Goal: Information Seeking & Learning: Learn about a topic

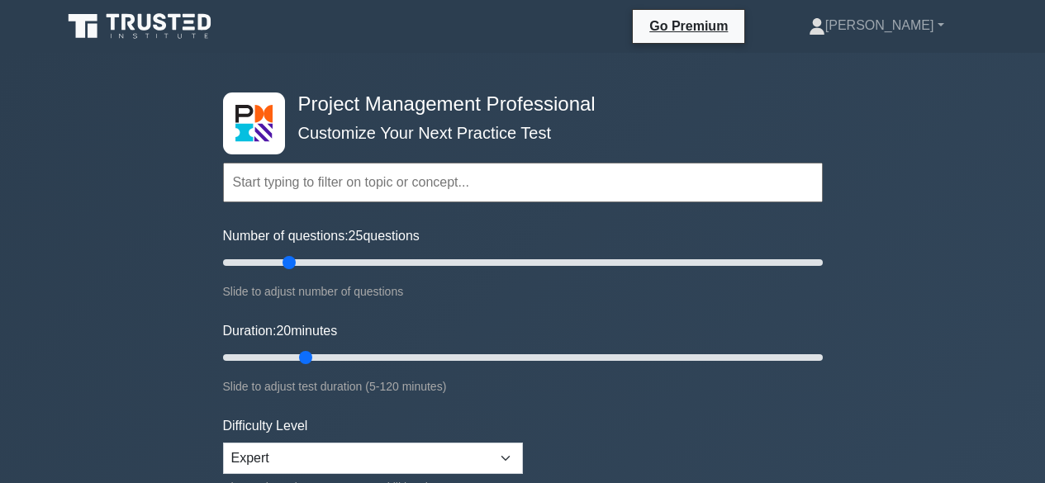
select select "expert"
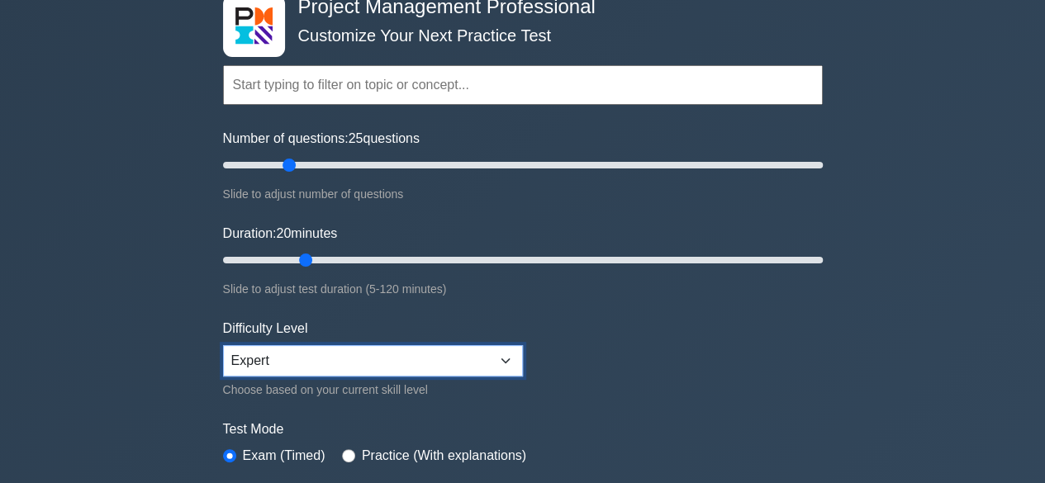
scroll to position [97, 0]
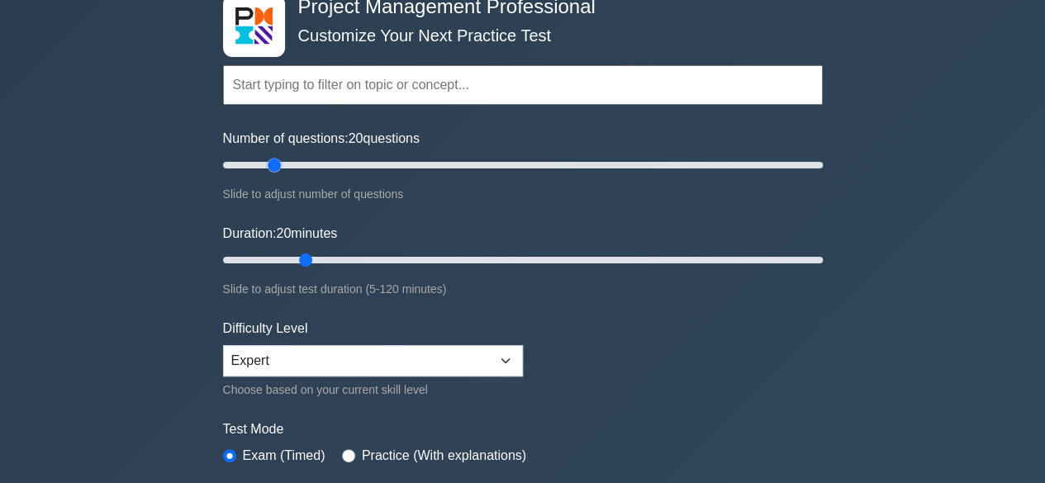
drag, startPoint x: 294, startPoint y: 163, endPoint x: 272, endPoint y: 168, distance: 22.8
type input "20"
click at [272, 168] on input "Number of questions: 20 questions" at bounding box center [523, 165] width 600 height 20
drag, startPoint x: 307, startPoint y: 261, endPoint x: 284, endPoint y: 265, distance: 23.5
type input "15"
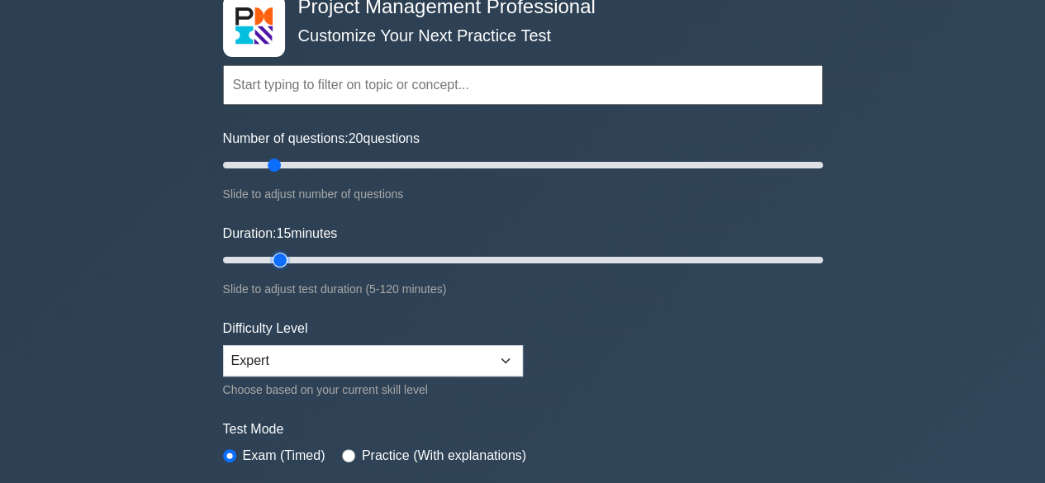
click at [284, 265] on input "Duration: 15 minutes" at bounding box center [523, 260] width 600 height 20
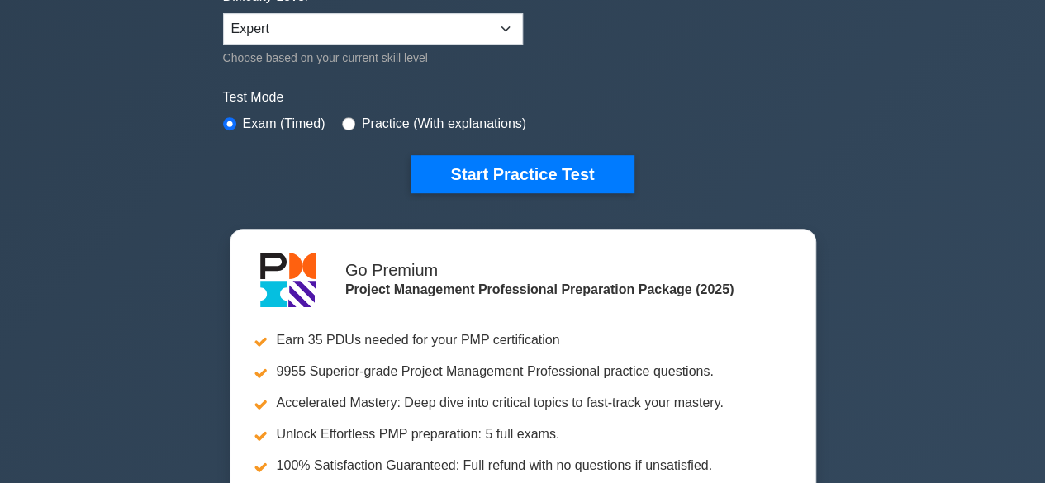
scroll to position [431, 0]
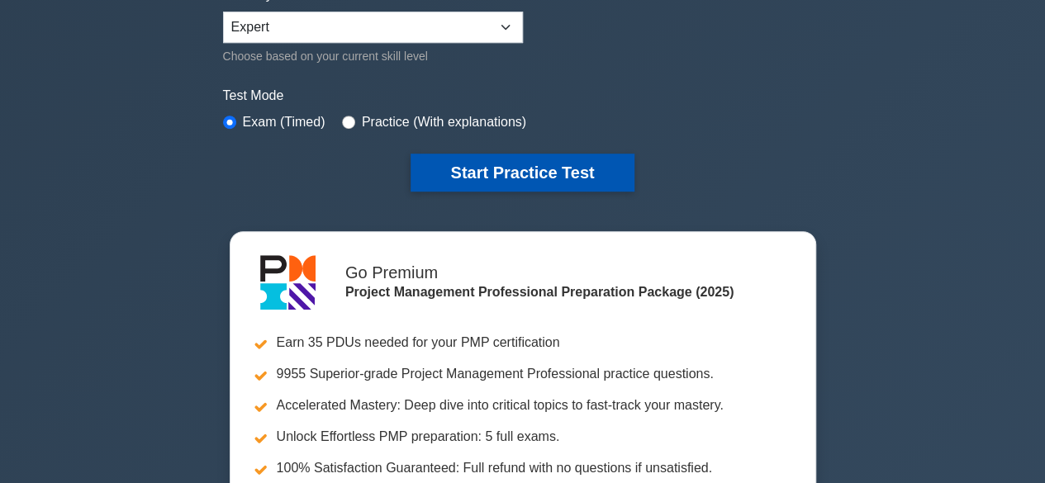
click at [536, 177] on button "Start Practice Test" at bounding box center [521, 173] width 223 height 38
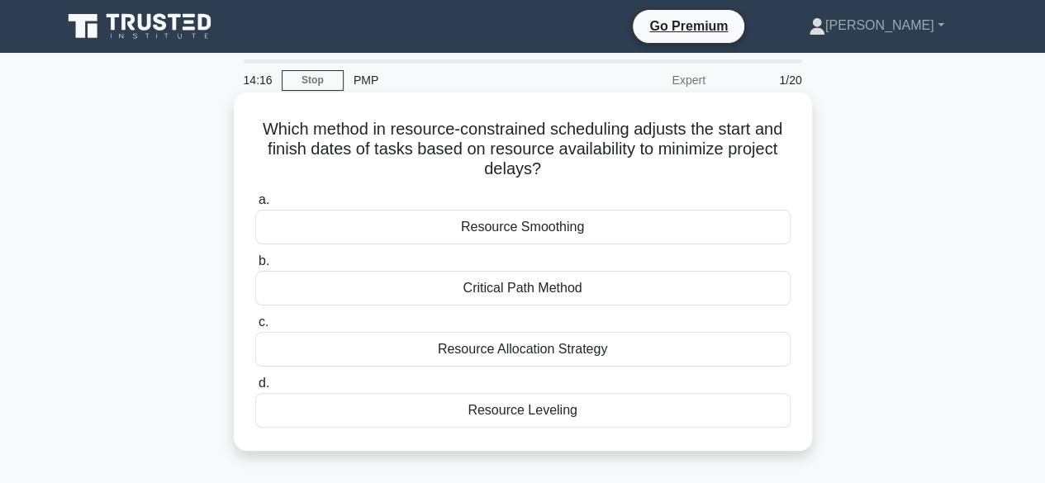
click at [546, 411] on div "Resource Leveling" at bounding box center [522, 410] width 535 height 35
click at [255, 389] on input "d. Resource Leveling" at bounding box center [255, 383] width 0 height 11
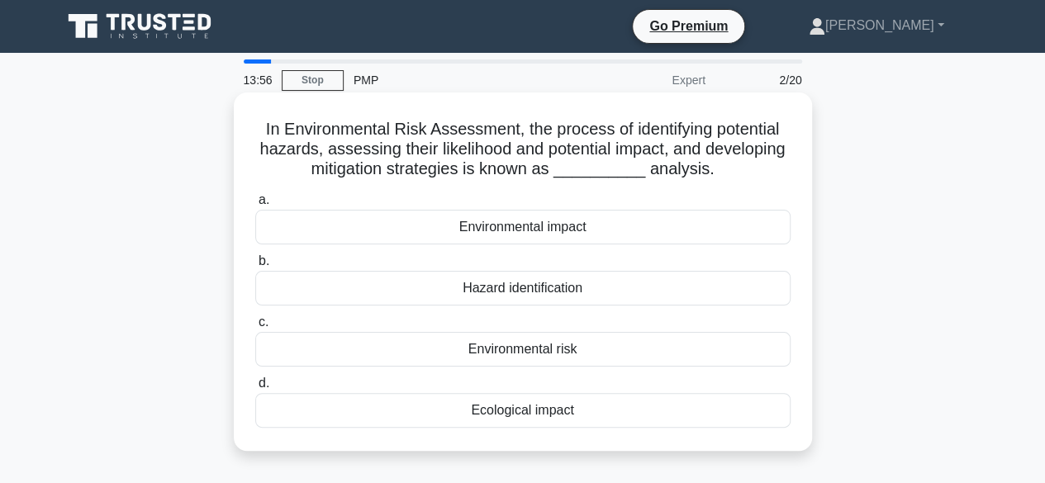
click at [564, 340] on div "Environmental risk" at bounding box center [522, 349] width 535 height 35
click at [255, 328] on input "c. Environmental risk" at bounding box center [255, 322] width 0 height 11
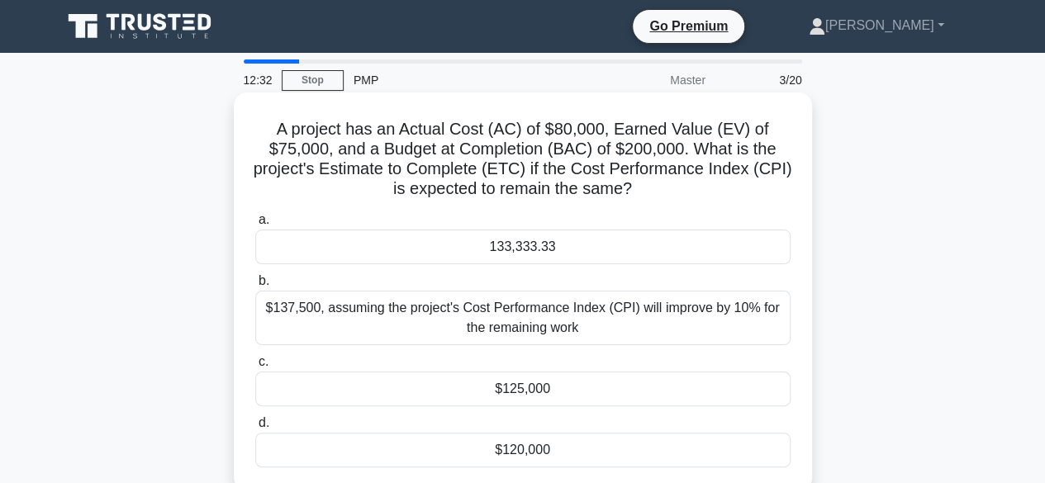
click at [513, 250] on div "133,333.33" at bounding box center [522, 247] width 535 height 35
click at [255, 225] on input "a. 133,333.33" at bounding box center [255, 220] width 0 height 11
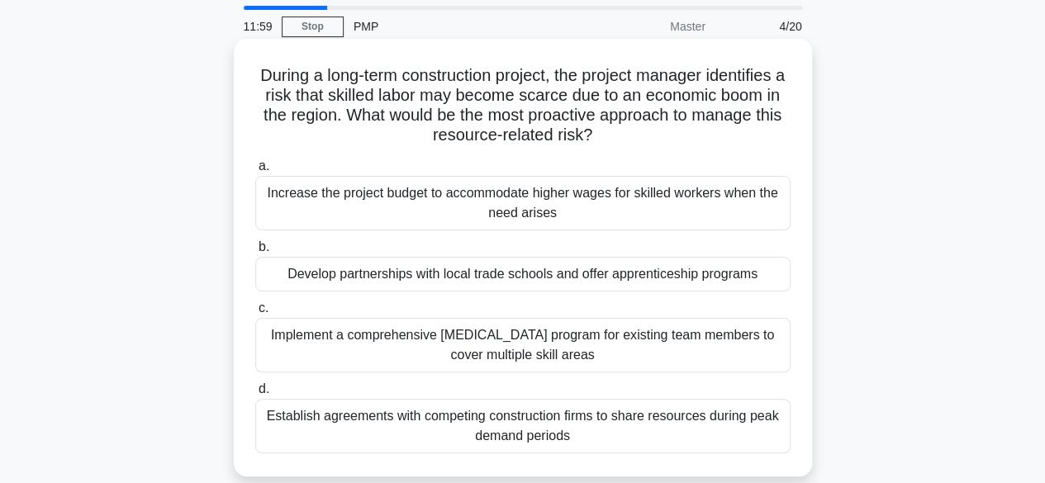
scroll to position [55, 0]
click at [485, 274] on div "Develop partnerships with local trade schools and offer apprenticeship programs" at bounding box center [522, 273] width 535 height 35
click at [255, 252] on input "b. Develop partnerships with local trade schools and offer apprenticeship progr…" at bounding box center [255, 246] width 0 height 11
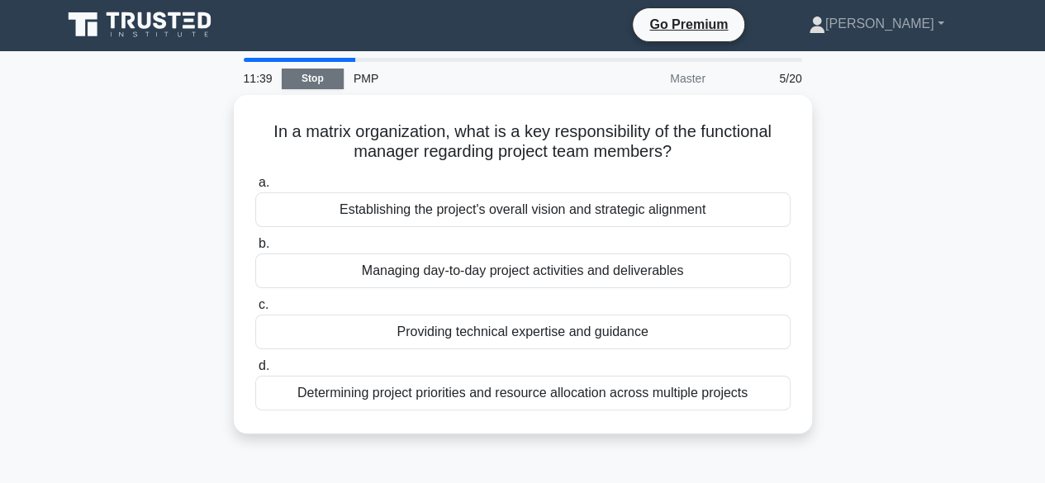
scroll to position [0, 0]
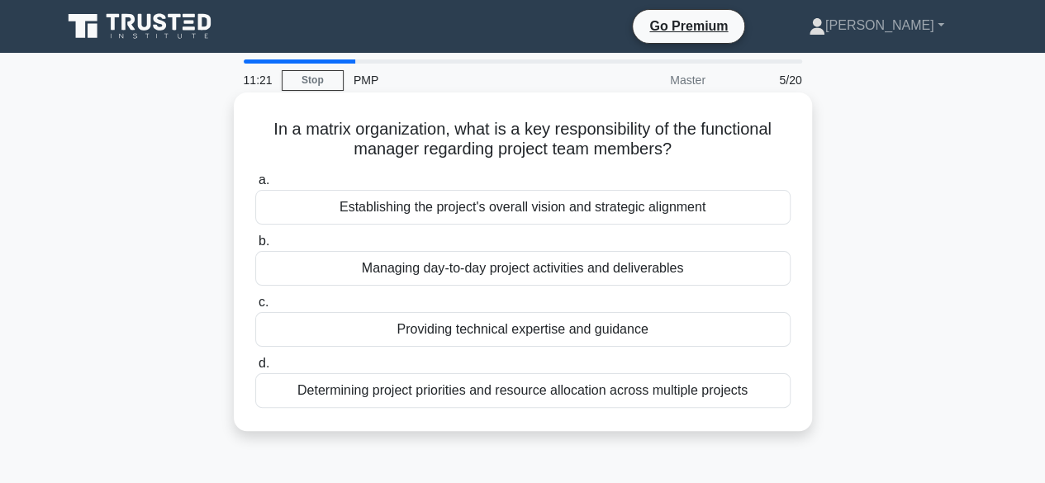
click at [510, 272] on div "Managing day-to-day project activities and deliverables" at bounding box center [522, 268] width 535 height 35
click at [255, 247] on input "b. Managing day-to-day project activities and deliverables" at bounding box center [255, 241] width 0 height 11
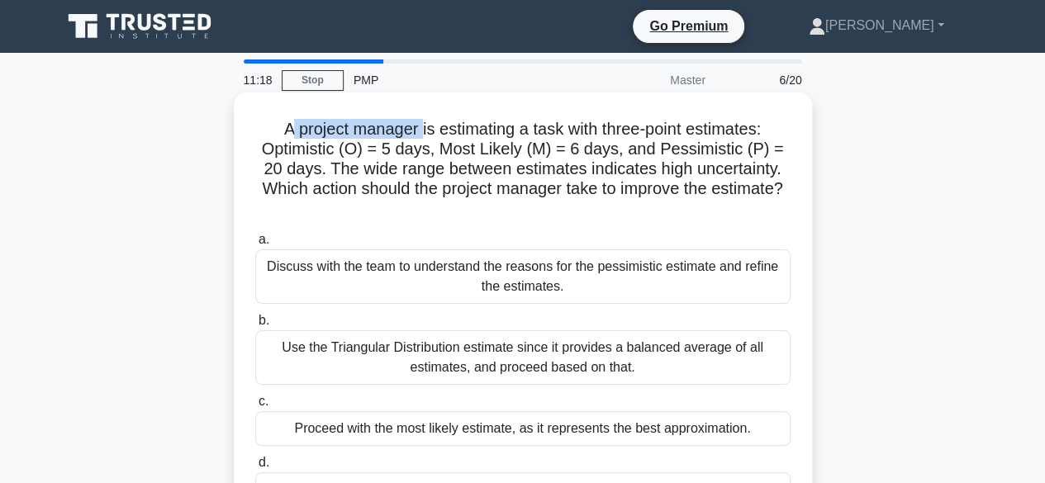
drag, startPoint x: 285, startPoint y: 127, endPoint x: 426, endPoint y: 136, distance: 141.5
click at [426, 136] on h5 "A project manager is estimating a task with three-point estimates: Optimistic (…" at bounding box center [523, 169] width 538 height 101
drag, startPoint x: 536, startPoint y: 130, endPoint x: 633, endPoint y: 125, distance: 96.7
click at [633, 125] on h5 "A project manager is estimating a task with three-point estimates: Optimistic (…" at bounding box center [523, 169] width 538 height 101
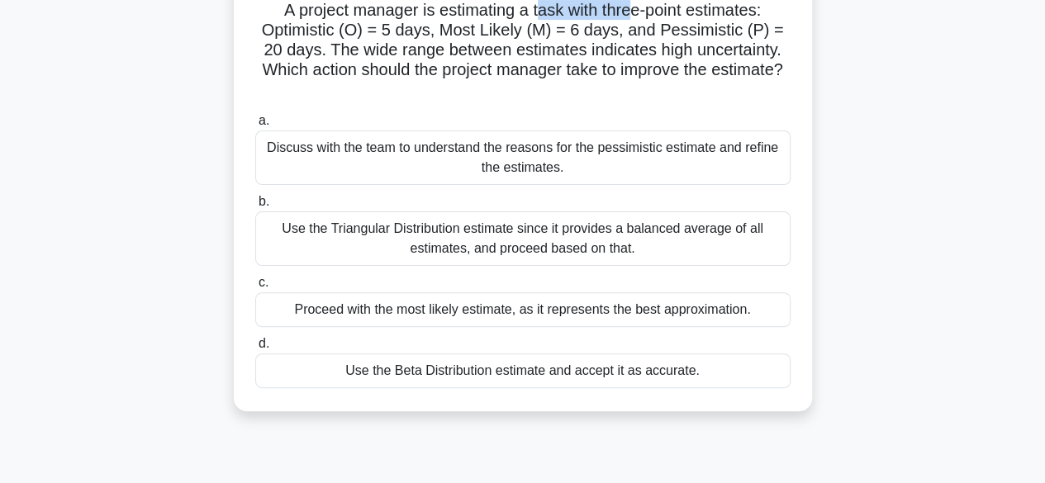
scroll to position [125, 0]
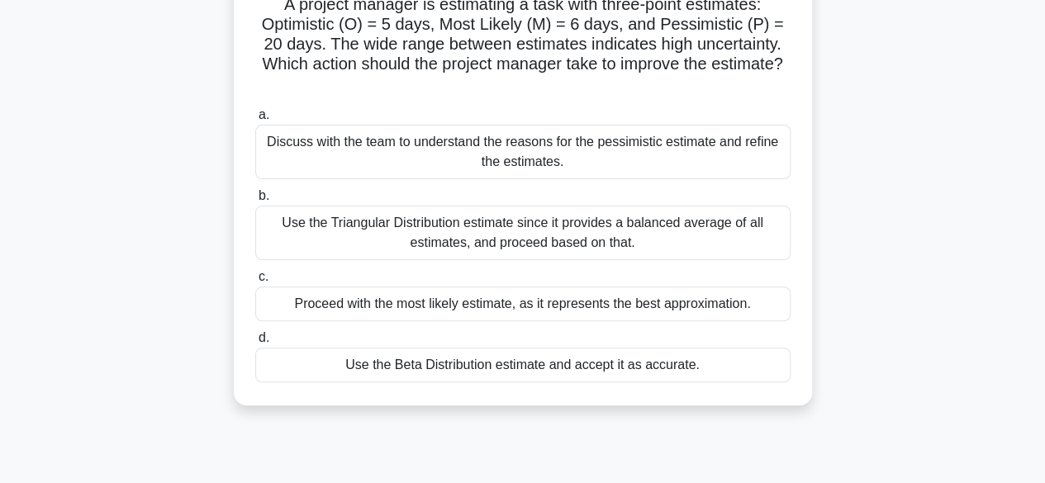
click at [491, 146] on div "Discuss with the team to understand the reasons for the pessimistic estimate an…" at bounding box center [522, 152] width 535 height 55
click at [255, 121] on input "a. Discuss with the team to understand the reasons for the pessimistic estimate…" at bounding box center [255, 115] width 0 height 11
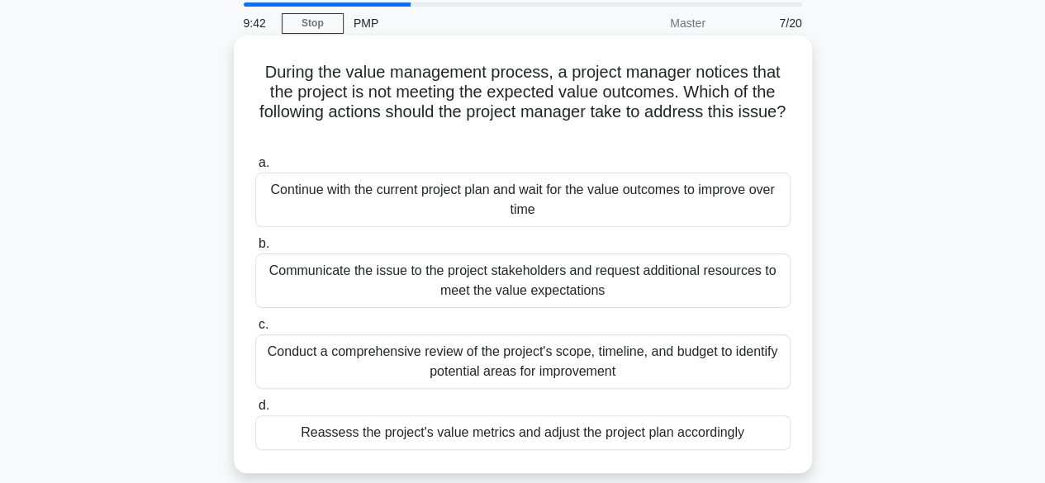
scroll to position [58, 0]
click at [494, 358] on div "Conduct a comprehensive review of the project's scope, timeline, and budget to …" at bounding box center [522, 361] width 535 height 55
click at [255, 329] on input "c. Conduct a comprehensive review of the project's scope, timeline, and budget …" at bounding box center [255, 324] width 0 height 11
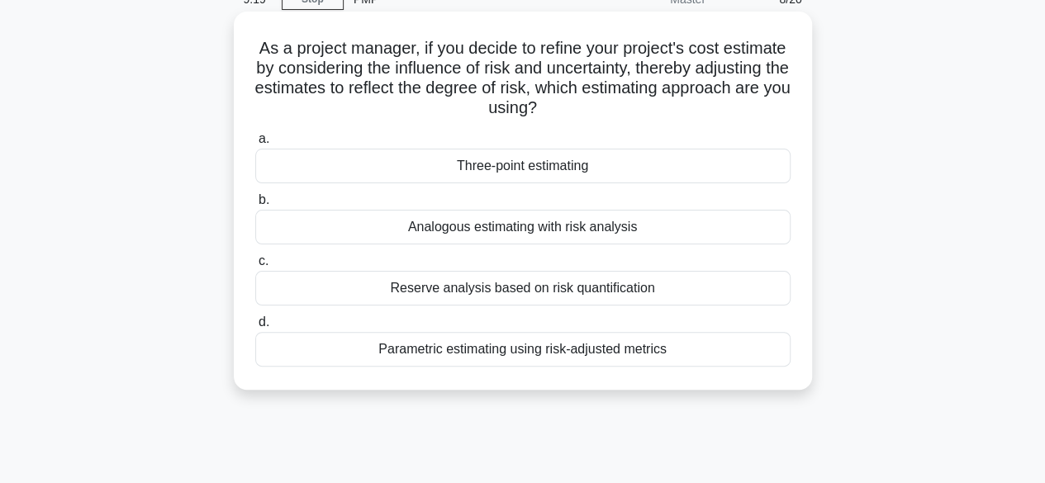
scroll to position [87, 0]
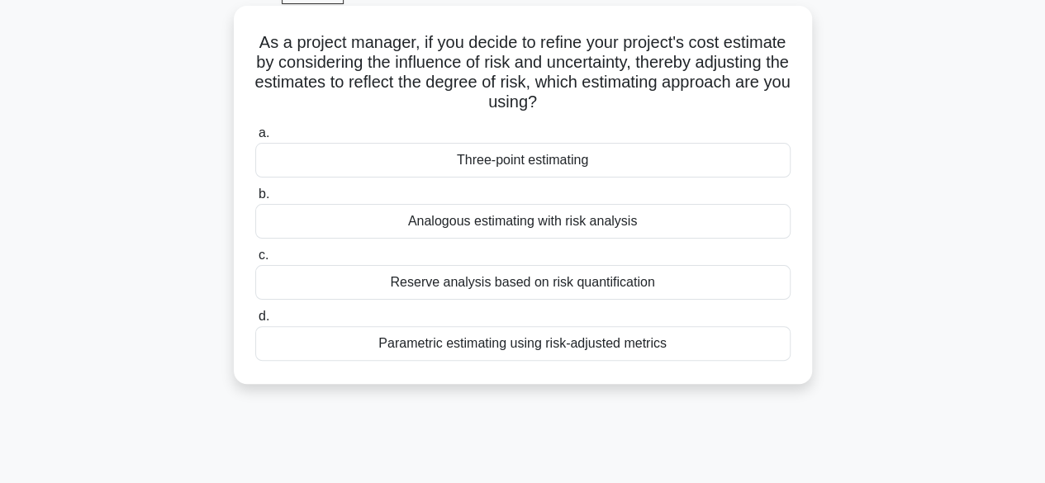
click at [473, 347] on div "Parametric estimating using risk-adjusted metrics" at bounding box center [522, 343] width 535 height 35
click at [255, 322] on input "d. Parametric estimating using risk-adjusted metrics" at bounding box center [255, 316] width 0 height 11
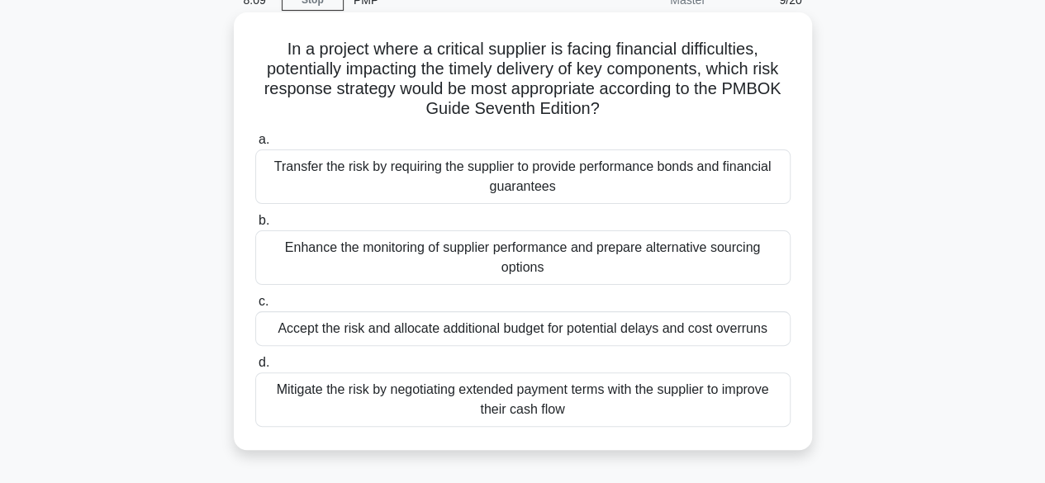
scroll to position [107, 0]
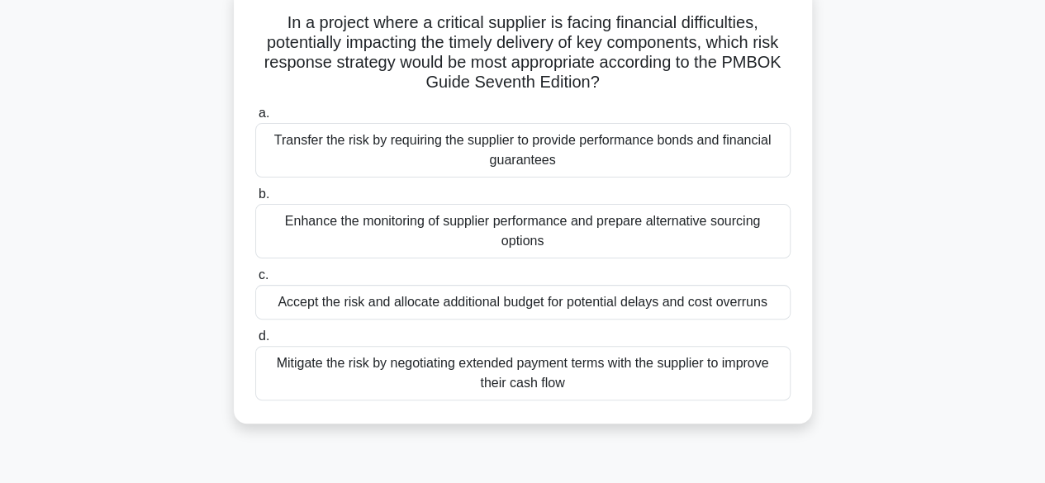
click at [376, 366] on div "Mitigate the risk by negotiating extended payment terms with the supplier to im…" at bounding box center [522, 373] width 535 height 55
click at [255, 342] on input "d. Mitigate the risk by negotiating extended payment terms with the supplier to…" at bounding box center [255, 336] width 0 height 11
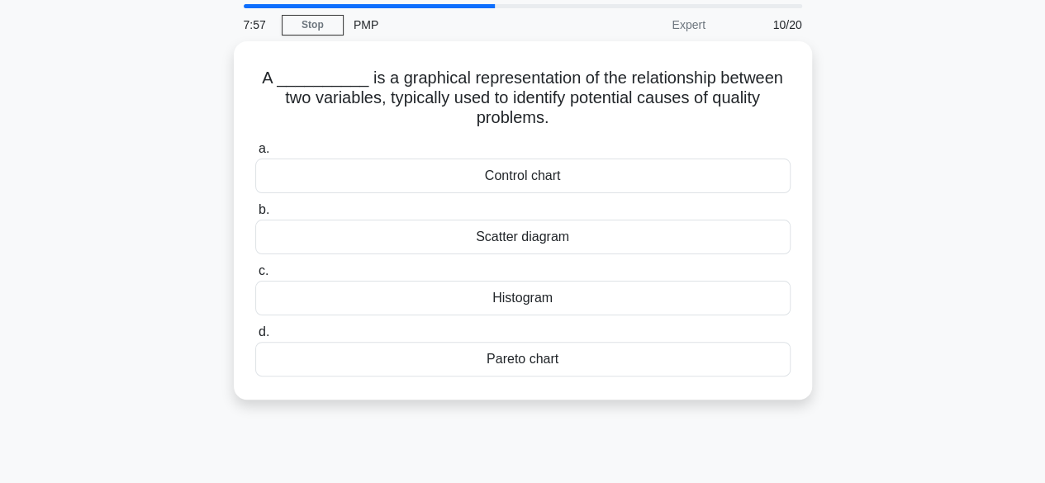
scroll to position [56, 0]
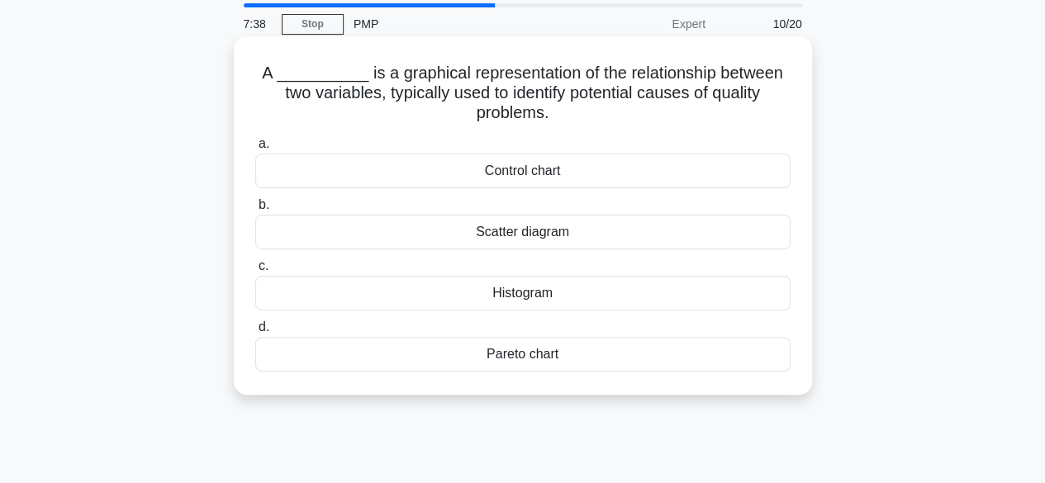
click at [522, 230] on div "Scatter diagram" at bounding box center [522, 232] width 535 height 35
click at [255, 211] on input "b. Scatter diagram" at bounding box center [255, 205] width 0 height 11
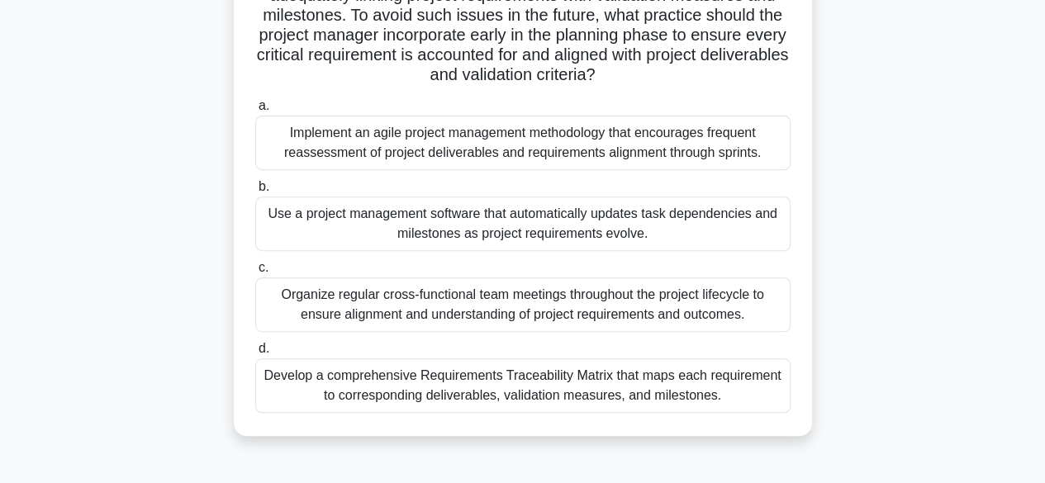
scroll to position [277, 0]
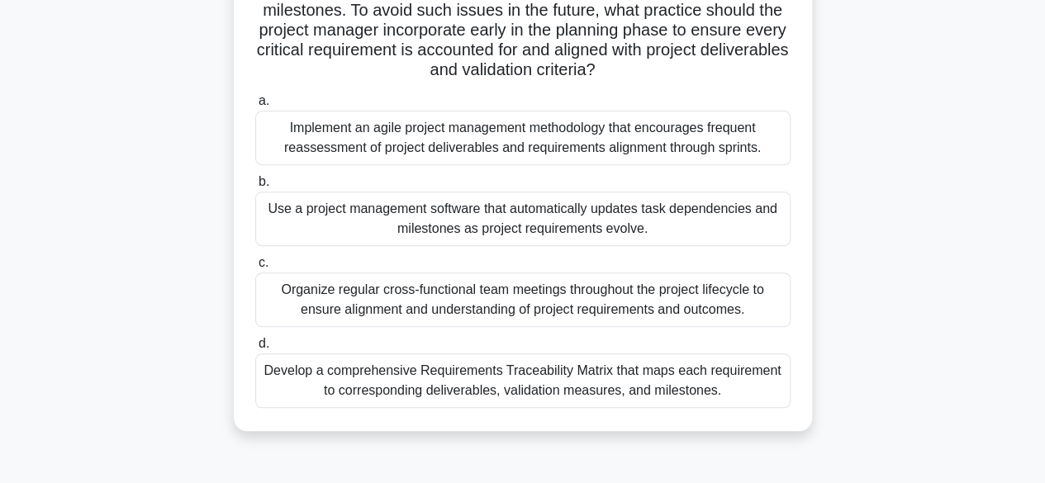
click at [484, 377] on div "Develop a comprehensive Requirements Traceability Matrix that maps each require…" at bounding box center [522, 380] width 535 height 55
click at [255, 349] on input "d. Develop a comprehensive Requirements Traceability Matrix that maps each requ…" at bounding box center [255, 344] width 0 height 11
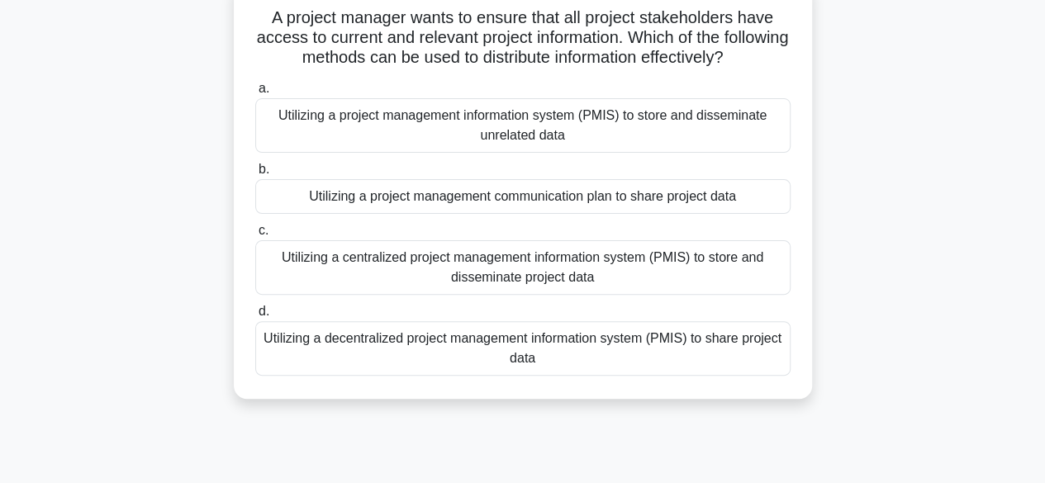
scroll to position [112, 0]
click at [447, 265] on div "Utilizing a centralized project management information system (PMIS) to store a…" at bounding box center [522, 266] width 535 height 55
click at [255, 235] on input "c. Utilizing a centralized project management information system (PMIS) to stor…" at bounding box center [255, 230] width 0 height 11
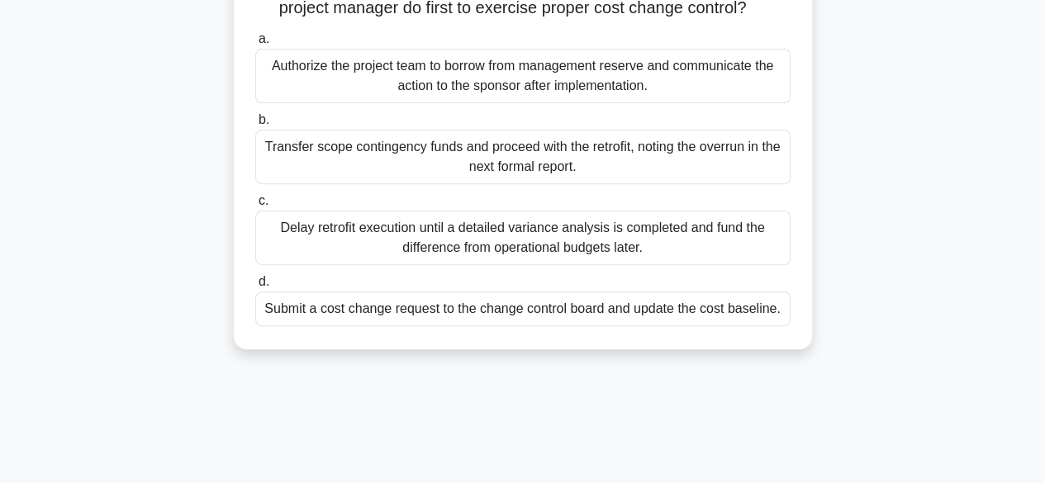
scroll to position [225, 0]
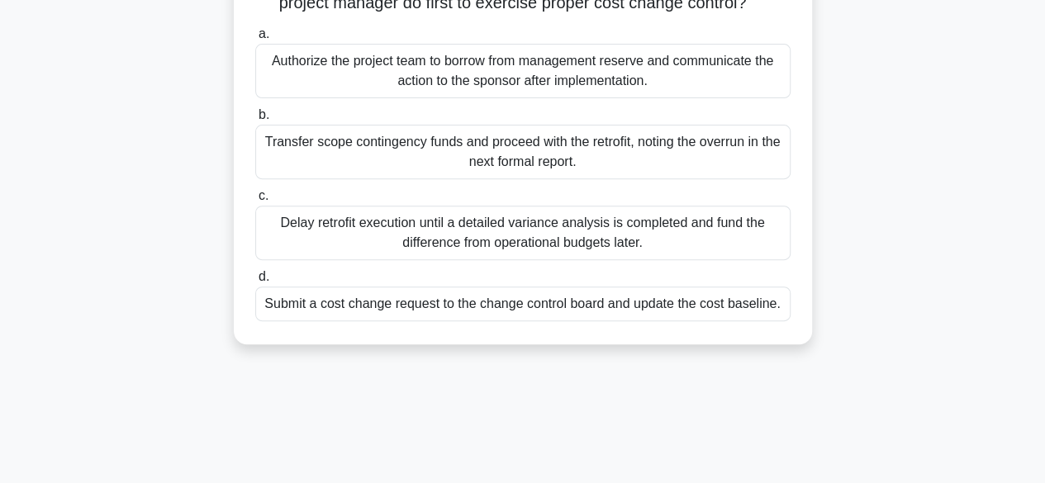
click at [476, 321] on div "Submit a cost change request to the change control board and update the cost ba…" at bounding box center [522, 304] width 535 height 35
click at [255, 282] on input "d. Submit a cost change request to the change control board and update the cost…" at bounding box center [255, 277] width 0 height 11
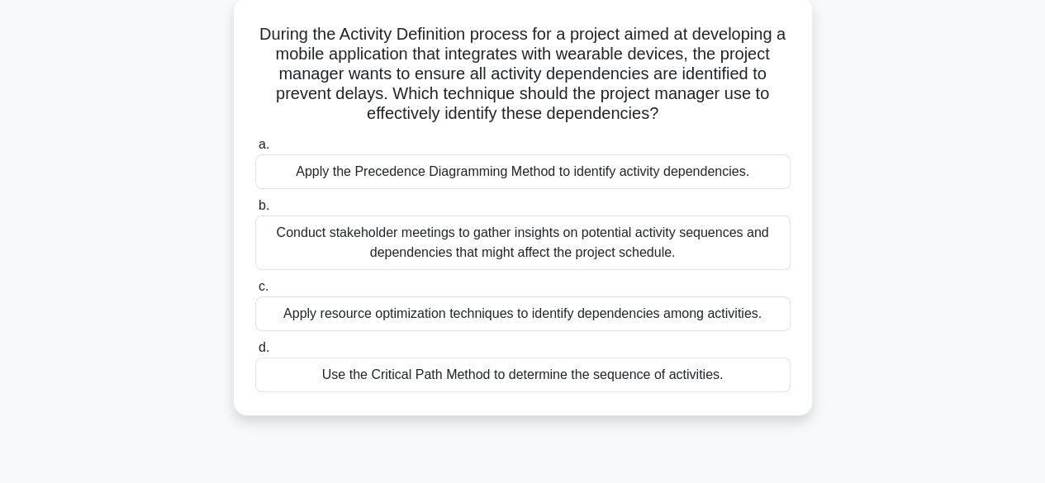
scroll to position [97, 0]
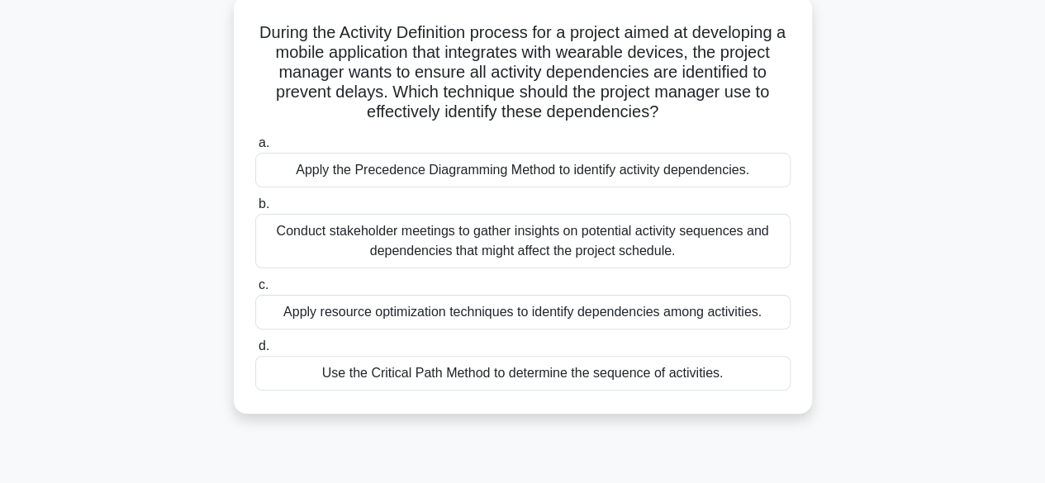
click at [556, 167] on div "Apply the Precedence Diagramming Method to identify activity dependencies." at bounding box center [522, 170] width 535 height 35
click at [255, 149] on input "a. Apply the Precedence Diagramming Method to identify activity dependencies." at bounding box center [255, 143] width 0 height 11
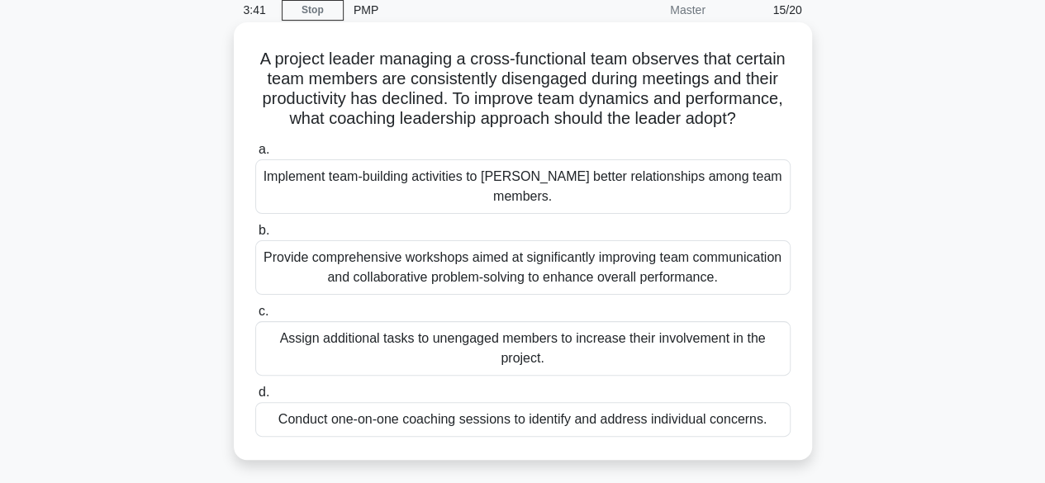
scroll to position [69, 0]
click at [552, 272] on div "Provide comprehensive workshops aimed at significantly improving team communica…" at bounding box center [522, 268] width 535 height 55
click at [255, 237] on input "b. Provide comprehensive workshops aimed at significantly improving team commun…" at bounding box center [255, 231] width 0 height 11
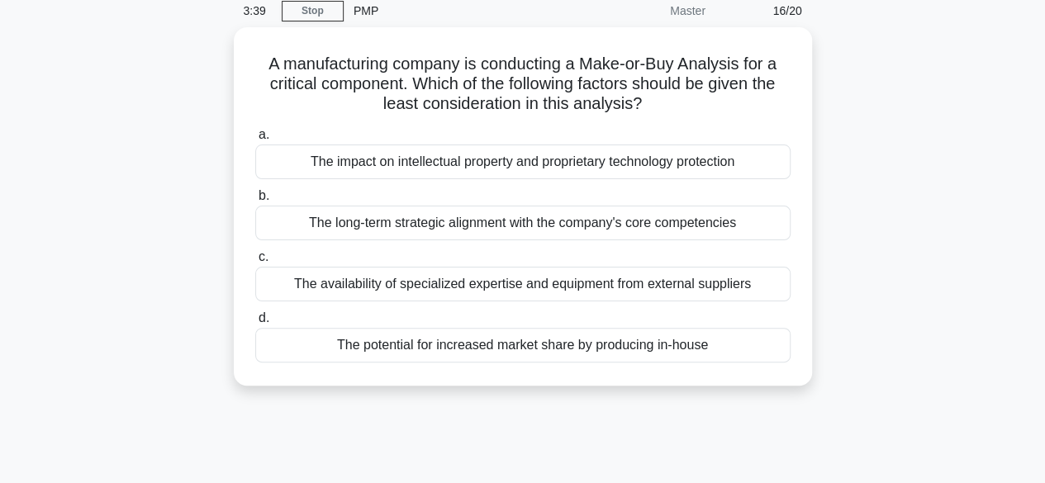
scroll to position [0, 0]
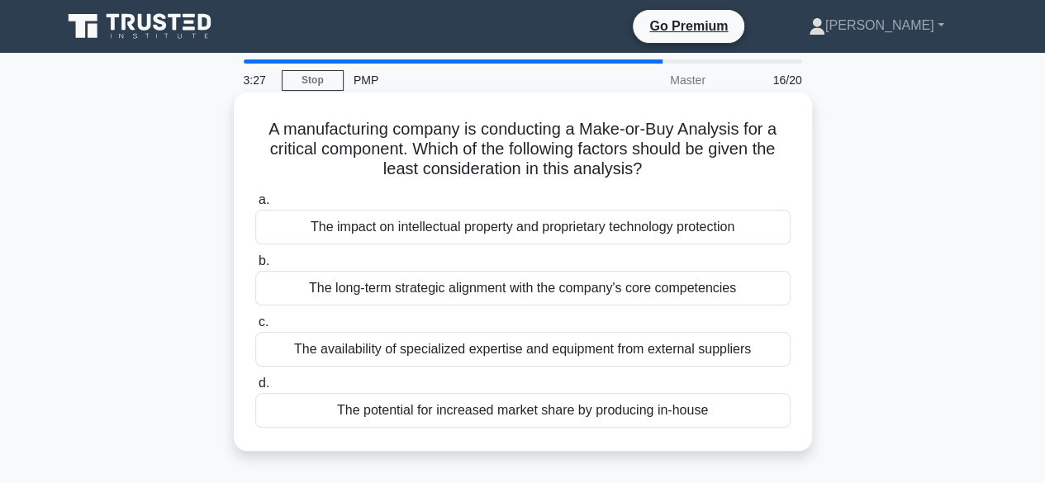
click at [457, 287] on div "The long-term strategic alignment with the company's core competencies" at bounding box center [522, 288] width 535 height 35
click at [255, 267] on input "b. The long-term strategic alignment with the company's core competencies" at bounding box center [255, 261] width 0 height 11
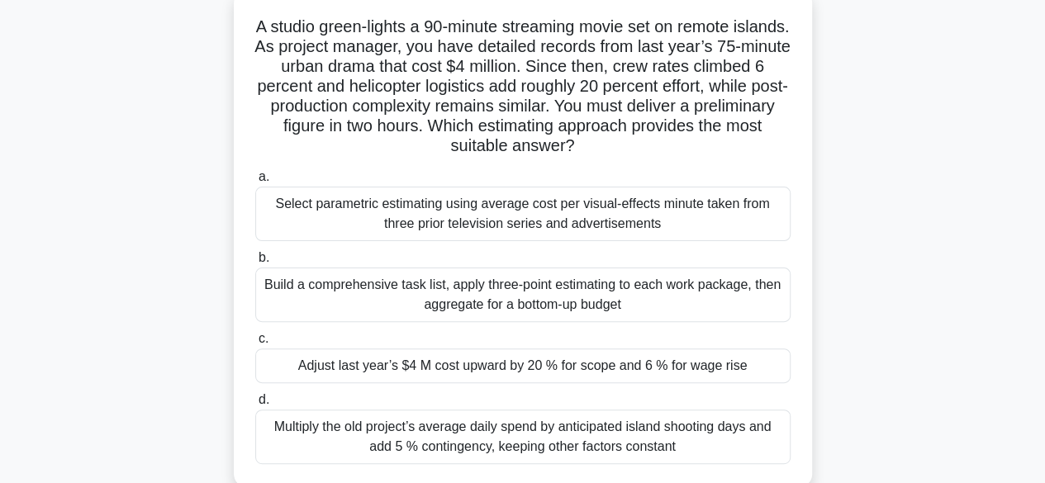
scroll to position [107, 0]
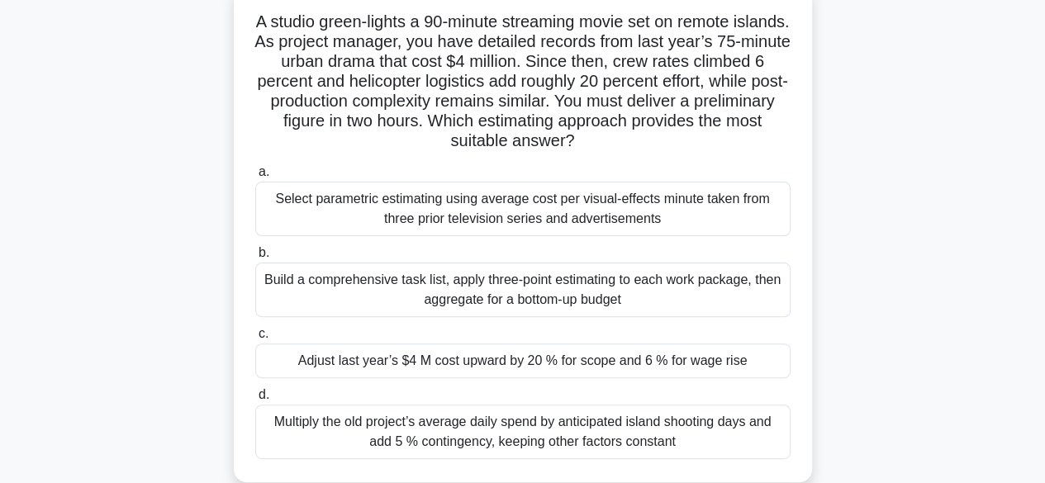
click at [518, 437] on div "Multiply the old project’s average daily spend by anticipated island shooting d…" at bounding box center [522, 432] width 535 height 55
click at [255, 401] on input "d. Multiply the old project’s average daily spend by anticipated island shootin…" at bounding box center [255, 395] width 0 height 11
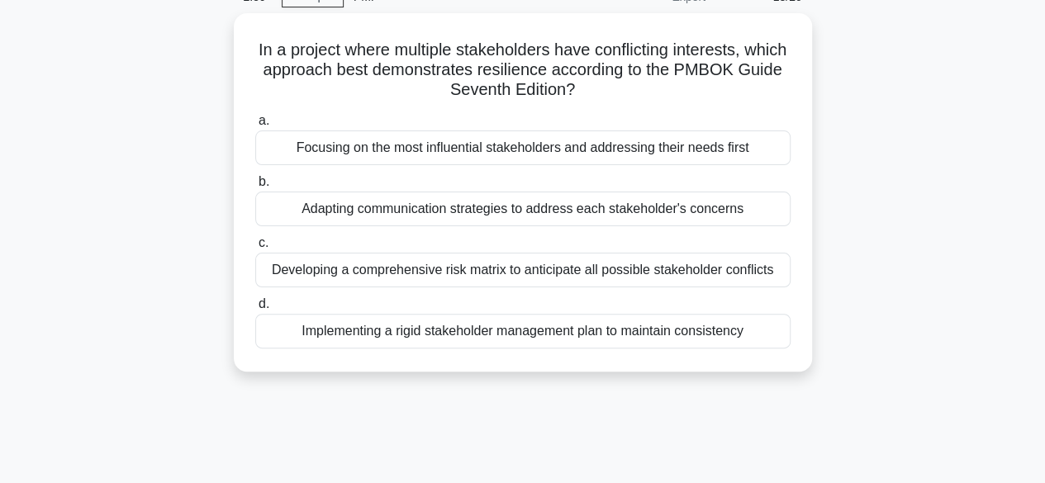
scroll to position [85, 0]
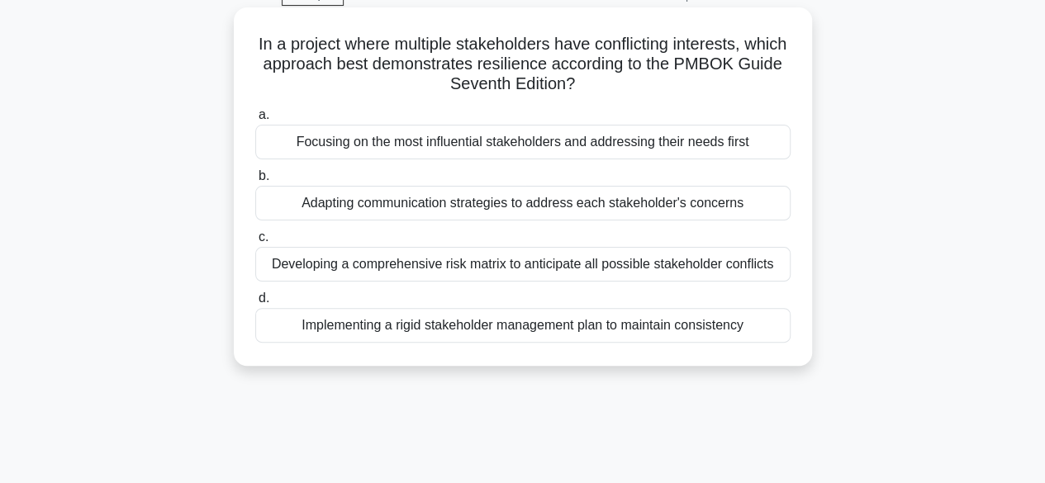
click at [563, 200] on div "Adapting communication strategies to address each stakeholder's concerns" at bounding box center [522, 203] width 535 height 35
click at [255, 182] on input "b. Adapting communication strategies to address each stakeholder's concerns" at bounding box center [255, 176] width 0 height 11
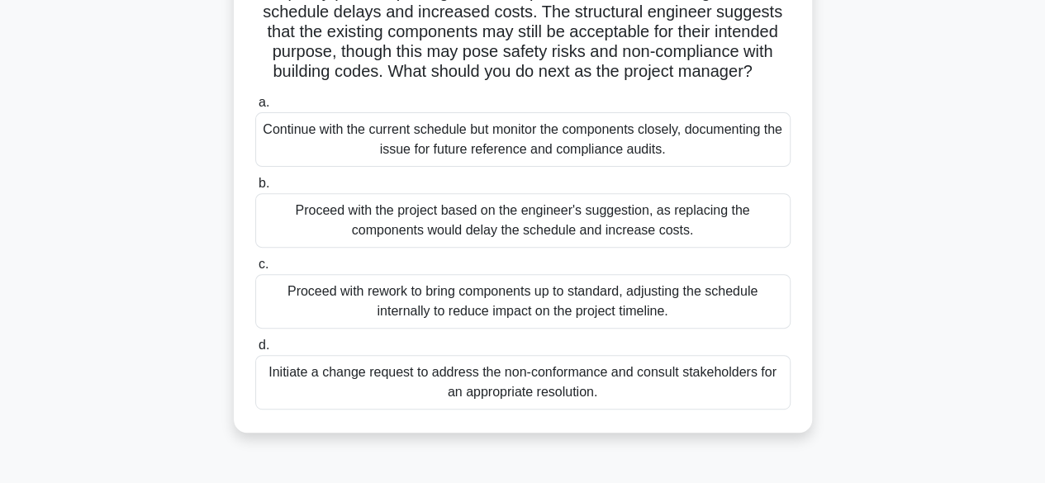
scroll to position [203, 0]
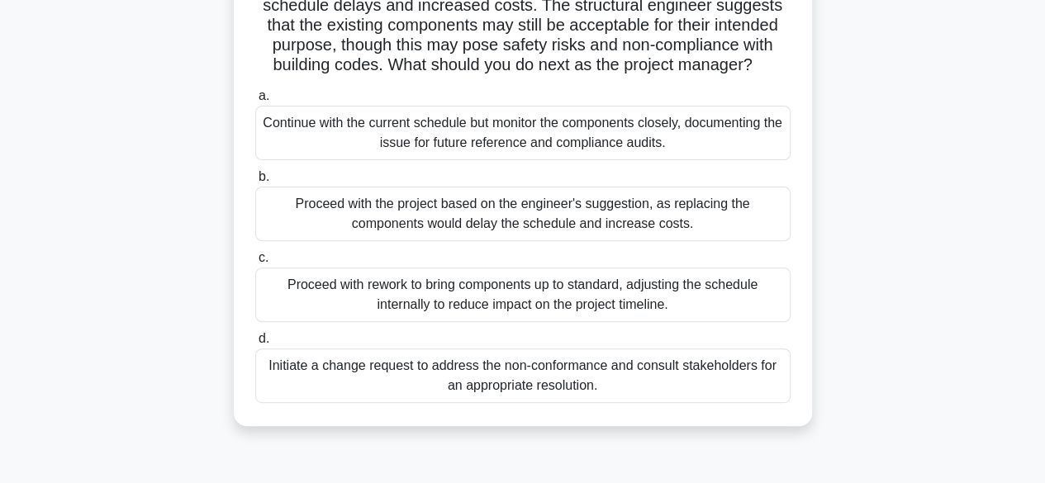
click at [547, 368] on div "Initiate a change request to address the non-conformance and consult stakeholde…" at bounding box center [522, 375] width 535 height 55
click at [255, 344] on input "d. Initiate a change request to address the non-conformance and consult stakeho…" at bounding box center [255, 339] width 0 height 11
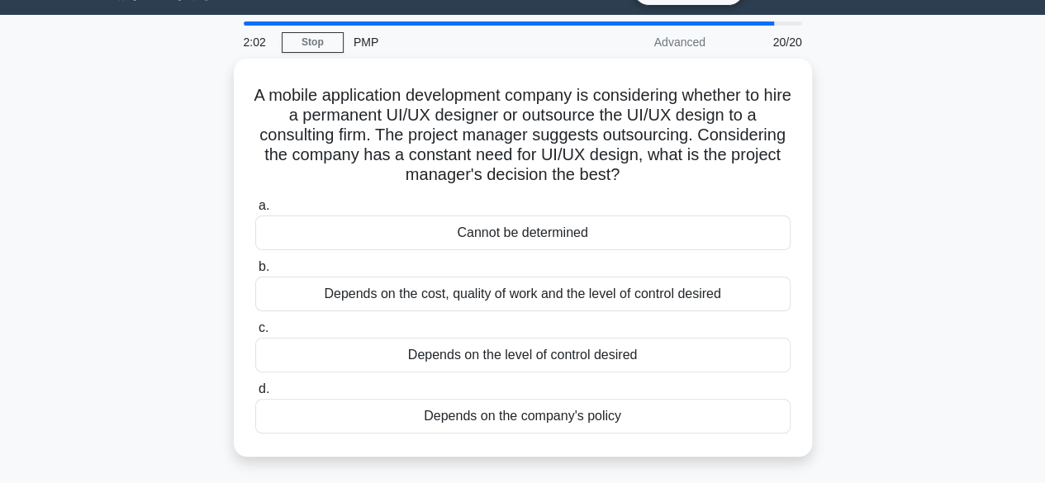
scroll to position [37, 0]
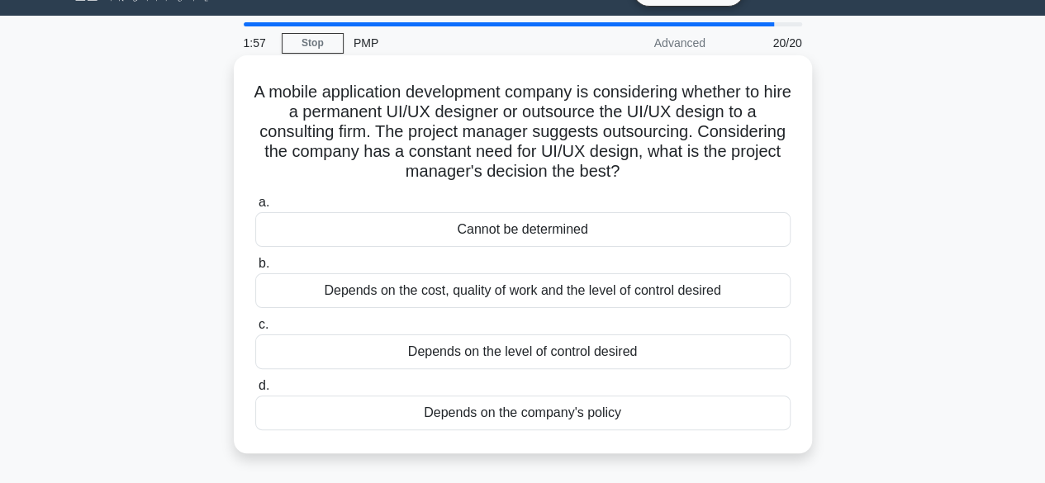
click at [548, 412] on div "Depends on the company's policy" at bounding box center [522, 413] width 535 height 35
click at [255, 391] on input "d. Depends on the company's policy" at bounding box center [255, 386] width 0 height 11
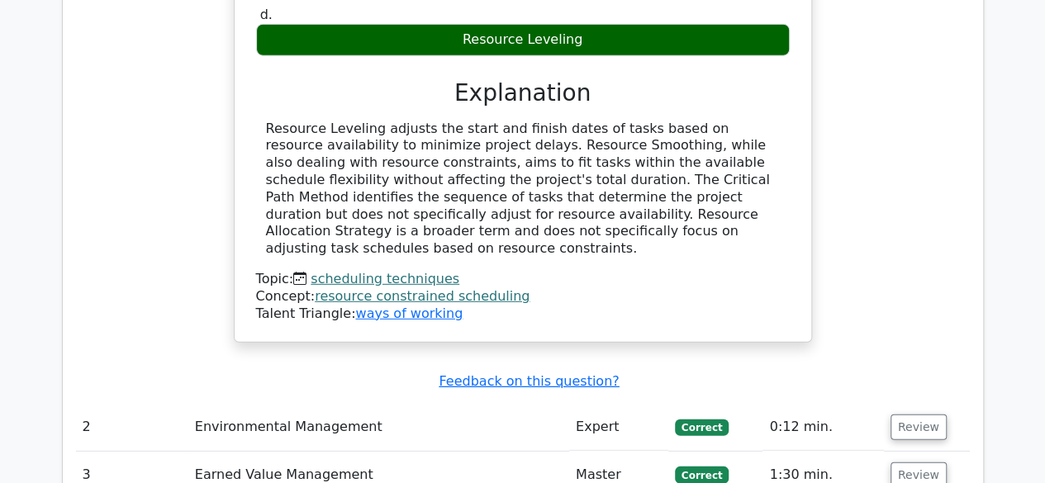
scroll to position [2433, 0]
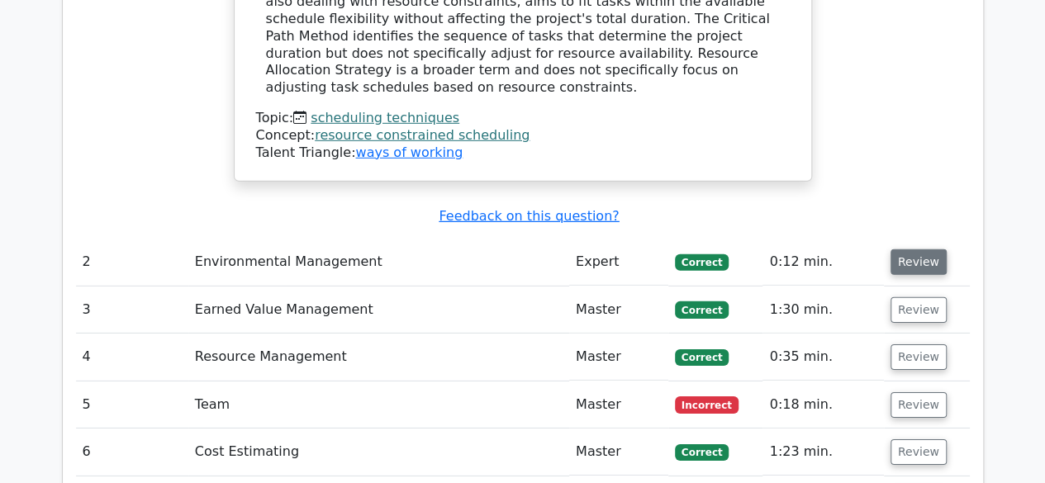
click at [927, 249] on button "Review" at bounding box center [918, 262] width 56 height 26
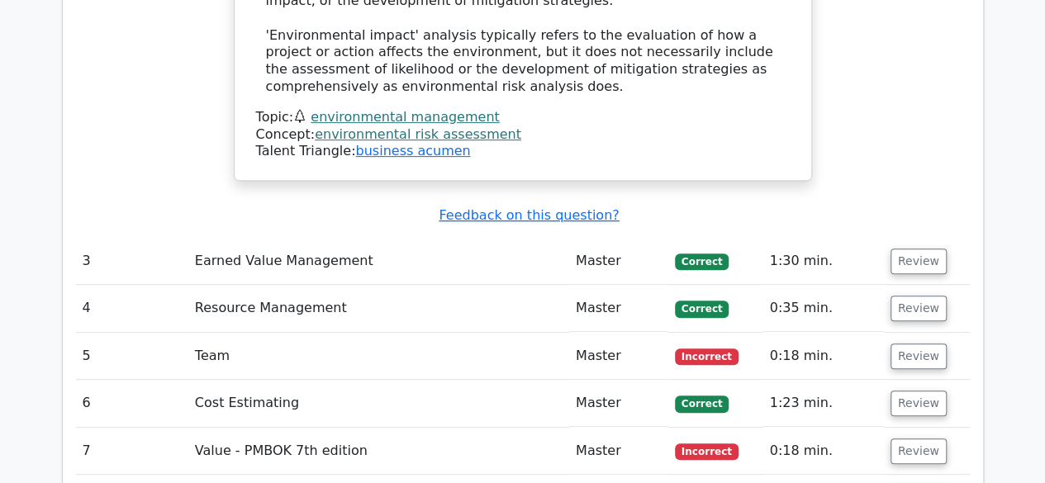
scroll to position [3349, 0]
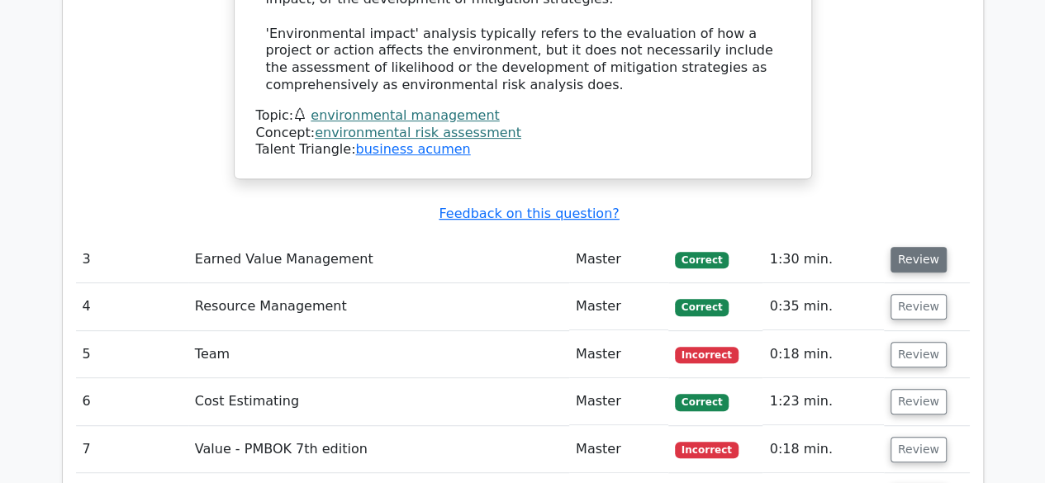
click at [917, 247] on button "Review" at bounding box center [918, 260] width 56 height 26
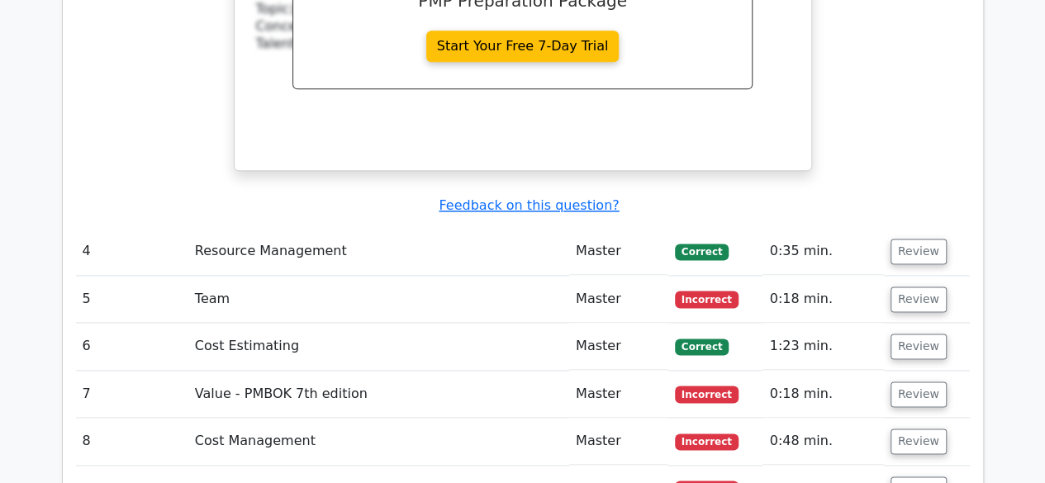
scroll to position [4136, 0]
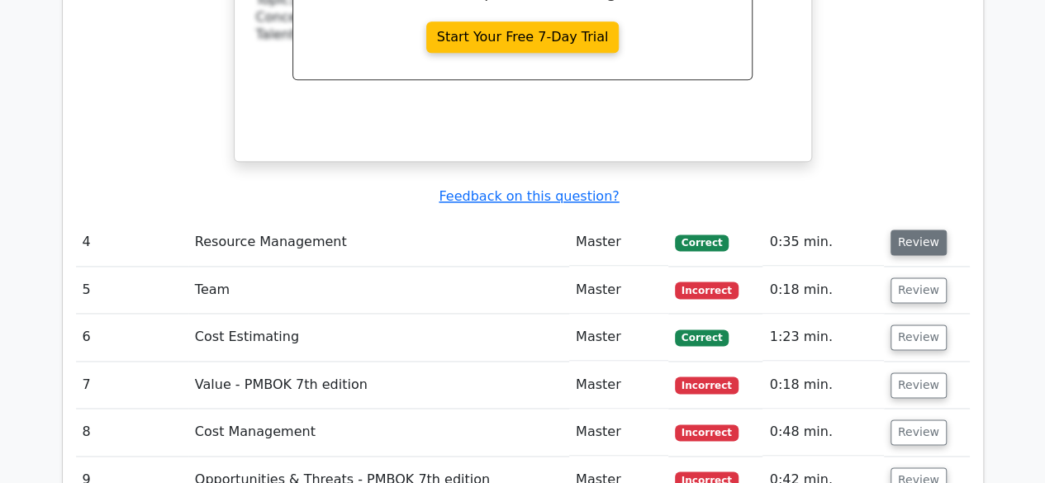
click at [917, 230] on button "Review" at bounding box center [918, 243] width 56 height 26
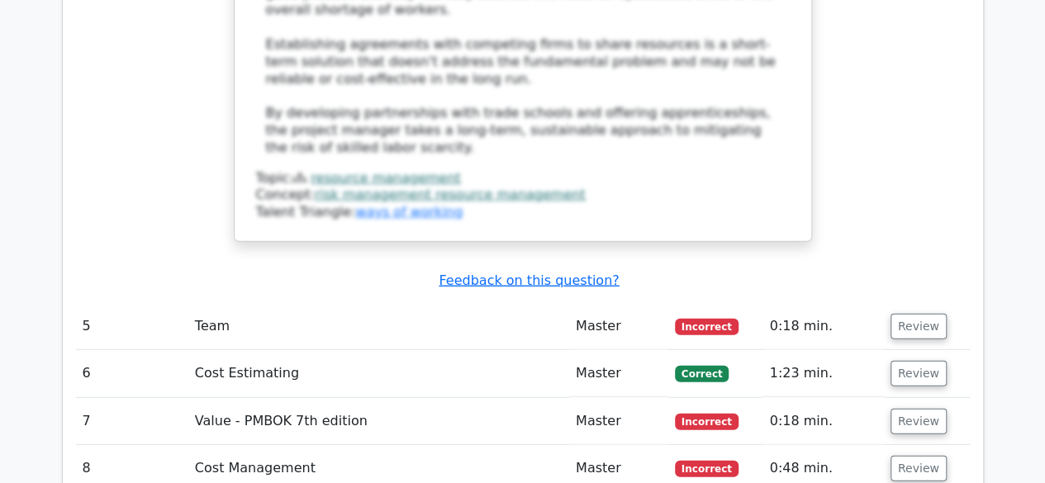
scroll to position [5225, 0]
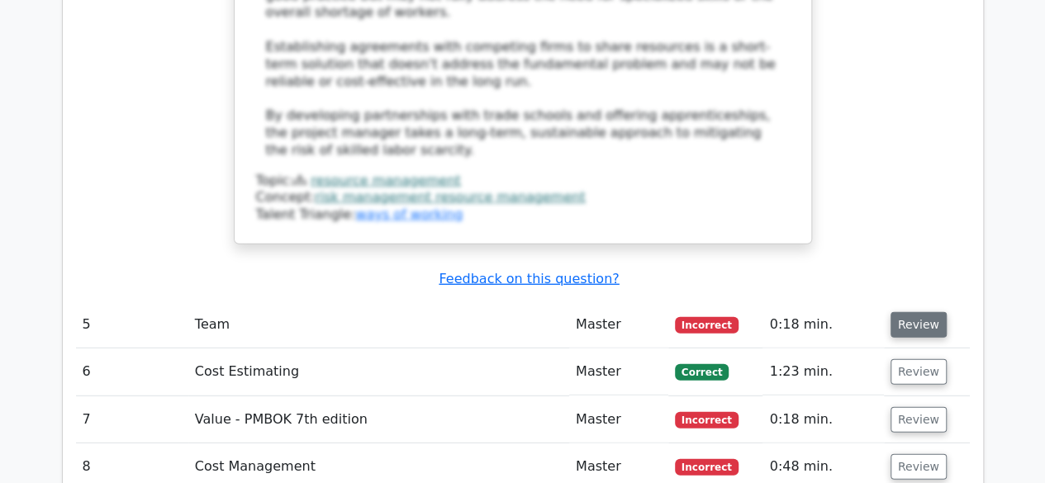
click at [907, 312] on button "Review" at bounding box center [918, 325] width 56 height 26
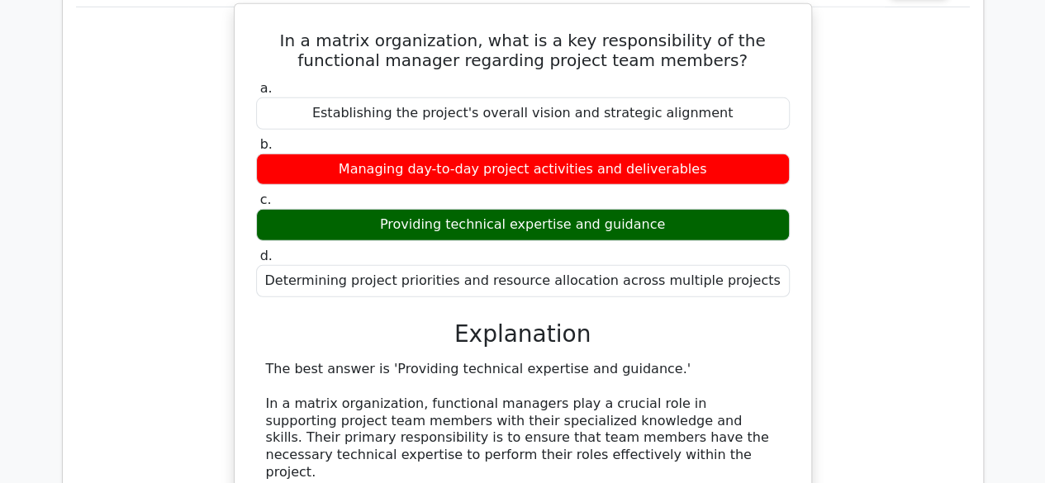
scroll to position [5595, 0]
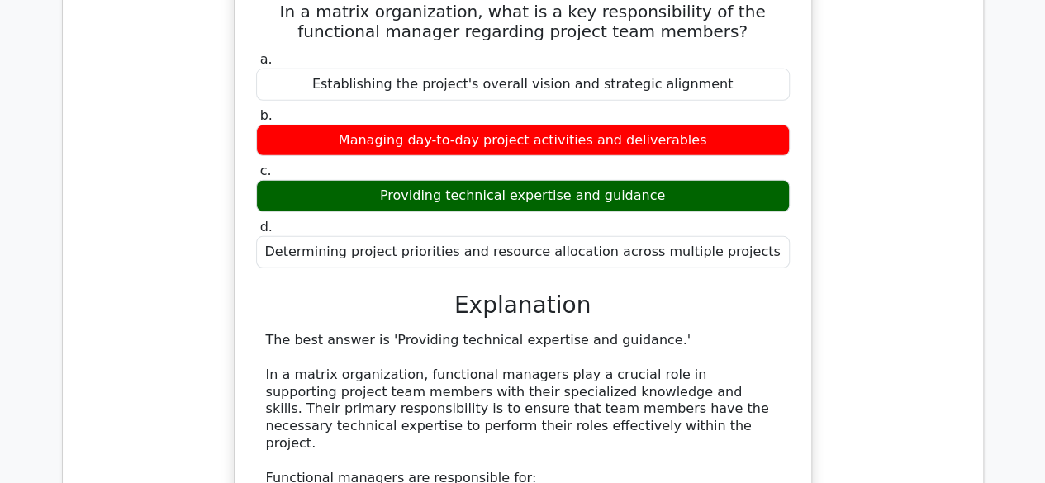
drag, startPoint x: 294, startPoint y: 283, endPoint x: 628, endPoint y: 303, distance: 334.2
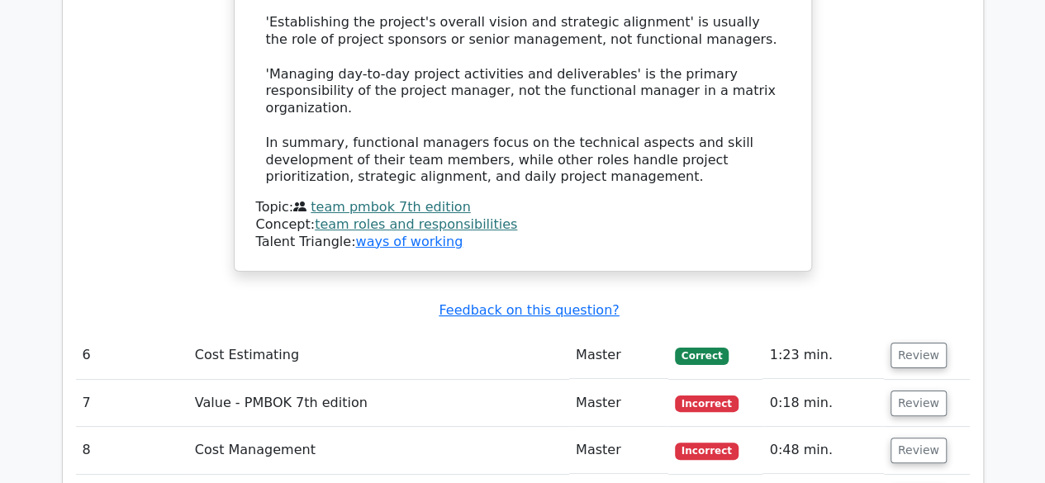
scroll to position [6241, 0]
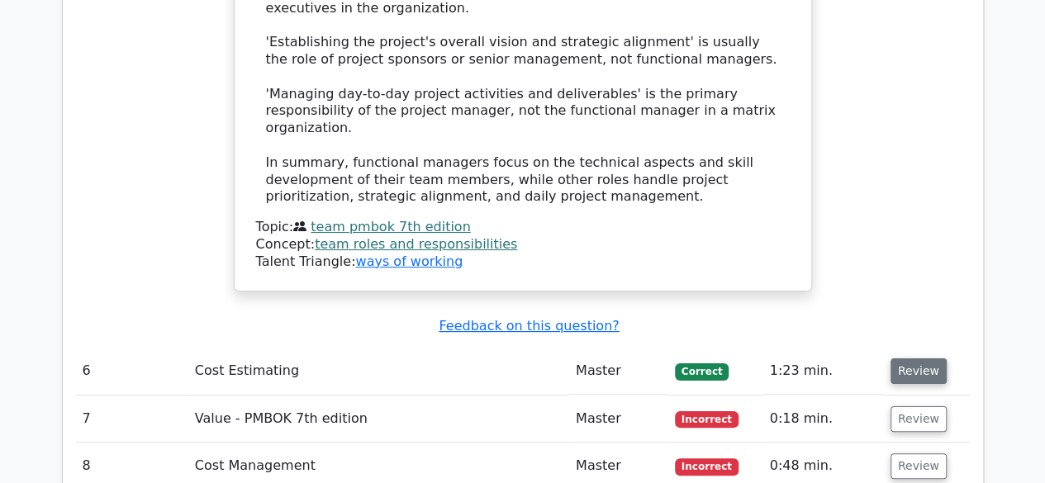
click at [927, 358] on button "Review" at bounding box center [918, 371] width 56 height 26
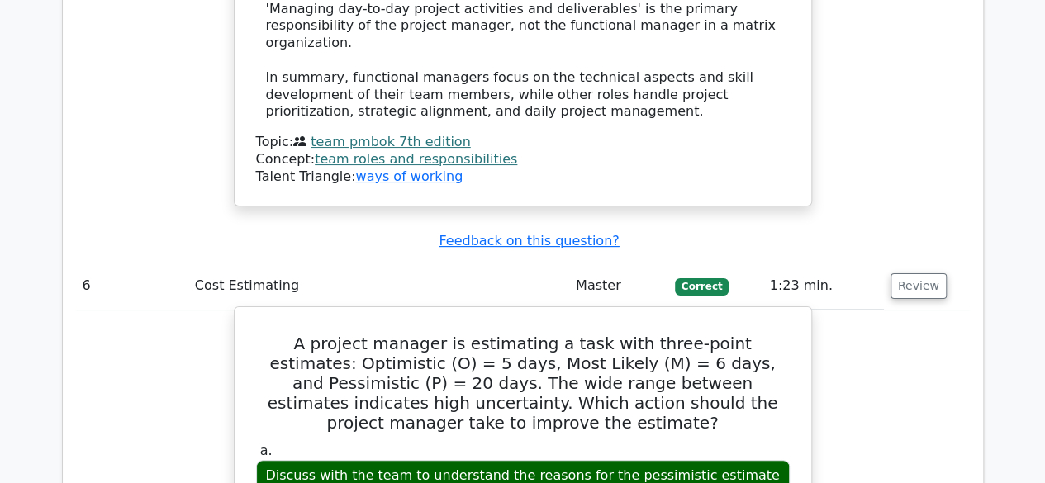
scroll to position [6333, 0]
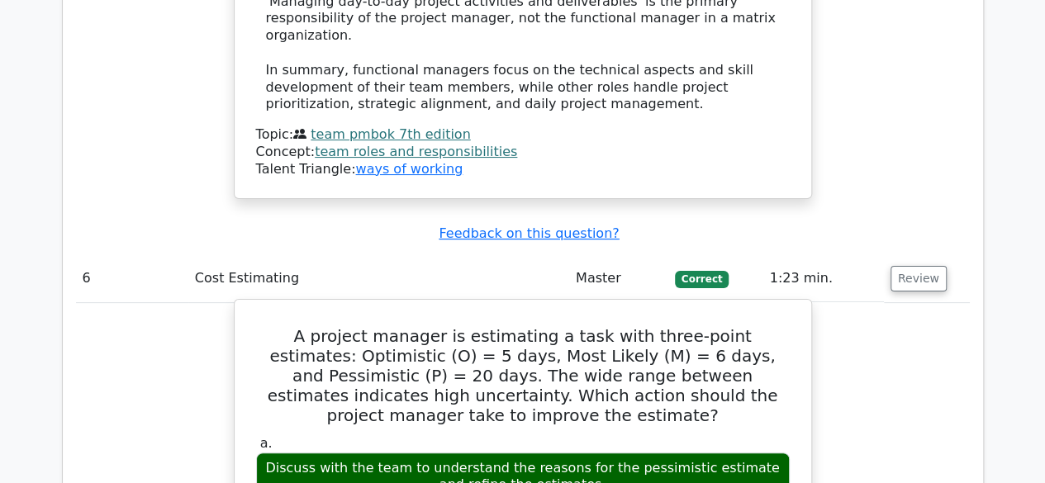
drag, startPoint x: 395, startPoint y: 447, endPoint x: 494, endPoint y: 457, distance: 99.6
copy div "Beta Distribution"
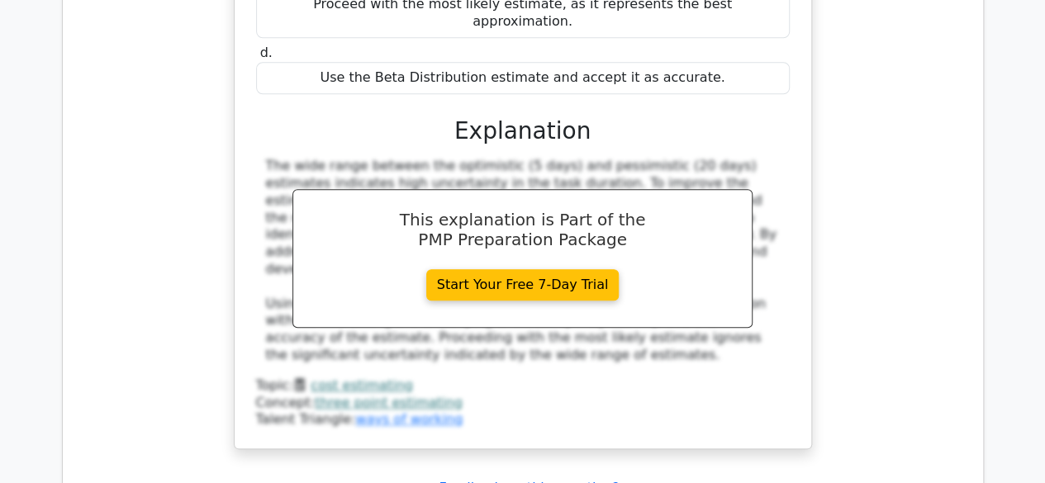
scroll to position [6997, 0]
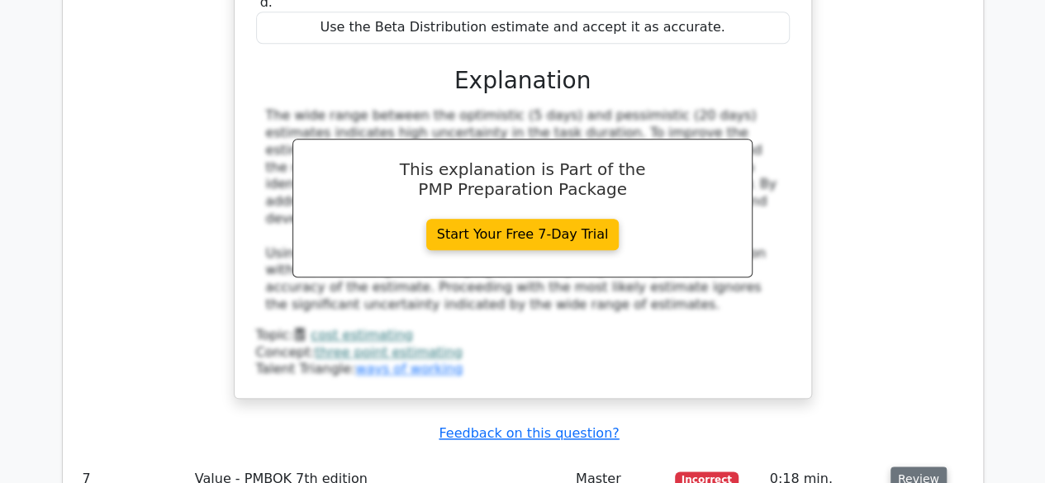
click at [913, 467] on button "Review" at bounding box center [918, 480] width 56 height 26
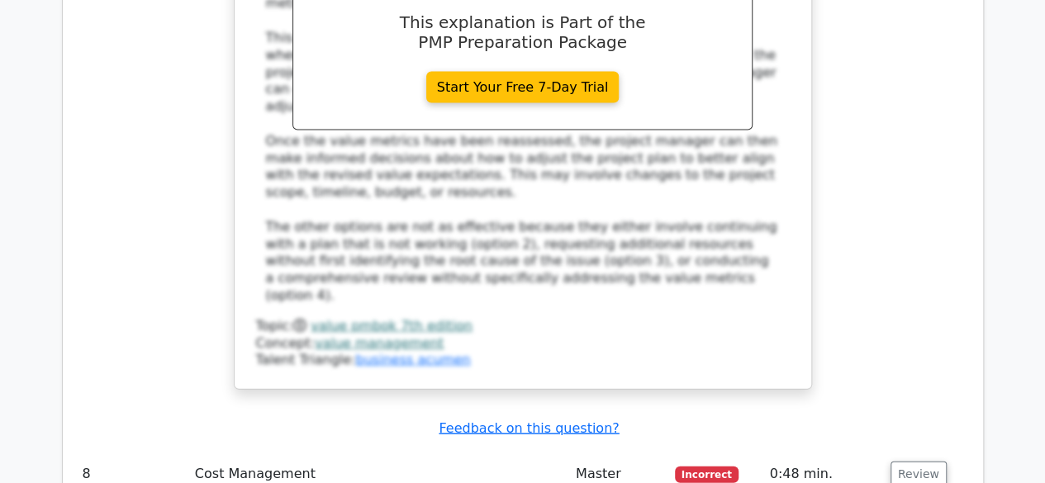
scroll to position [7985, 0]
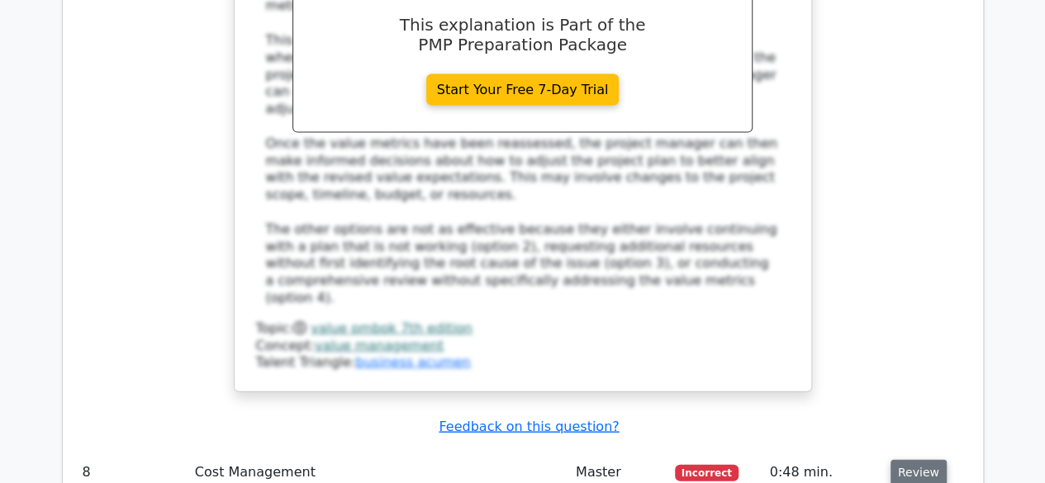
click at [912, 460] on button "Review" at bounding box center [918, 473] width 56 height 26
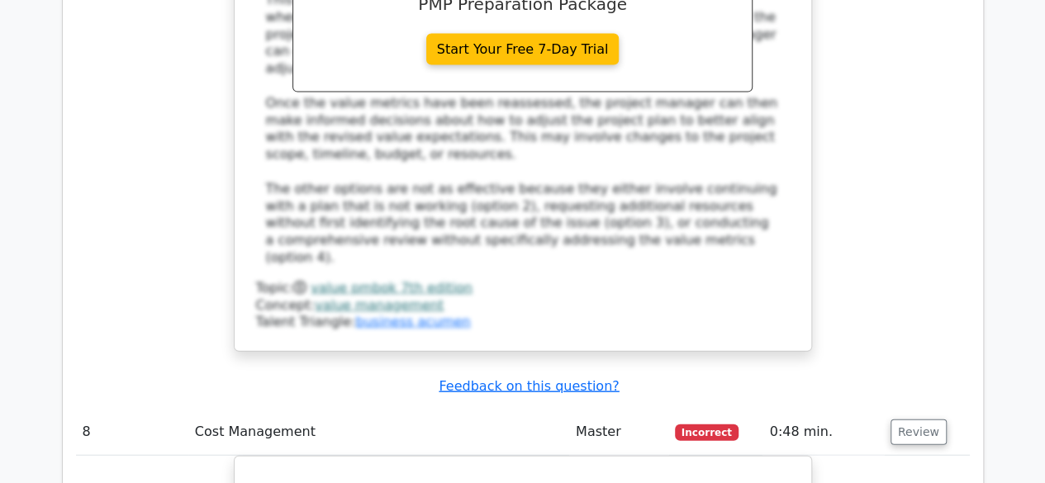
scroll to position [8025, 0]
drag, startPoint x: 572, startPoint y: 217, endPoint x: 699, endPoint y: 211, distance: 127.3
drag, startPoint x: 365, startPoint y: 241, endPoint x: 421, endPoint y: 237, distance: 56.3
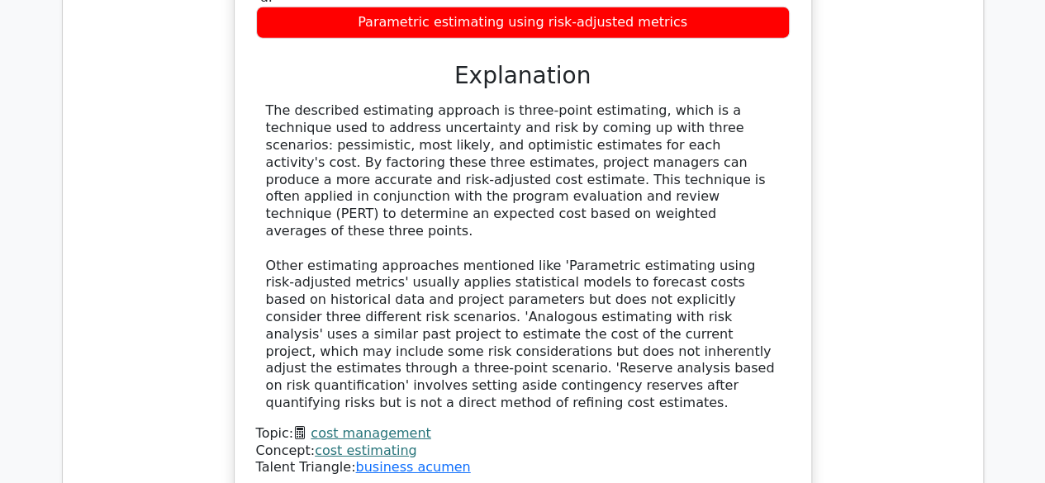
scroll to position [8775, 0]
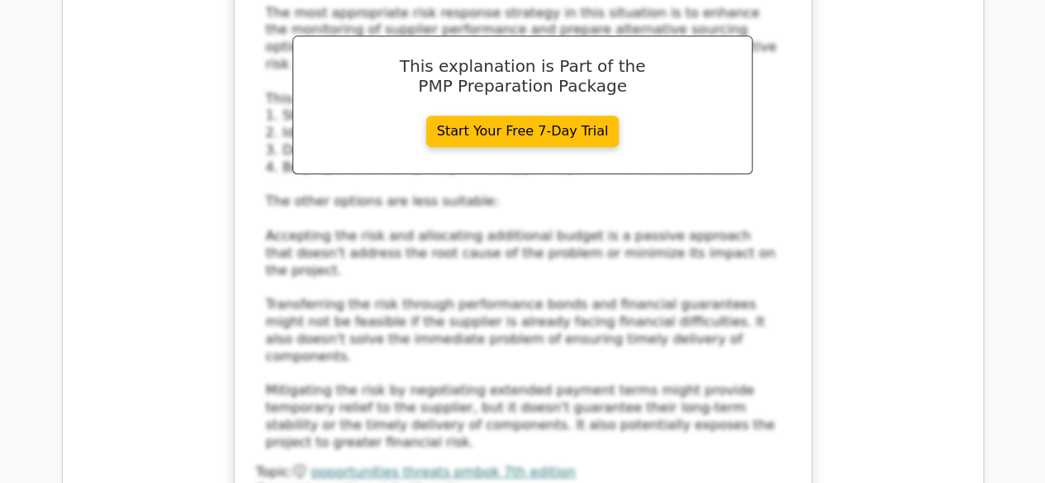
scroll to position [9842, 0]
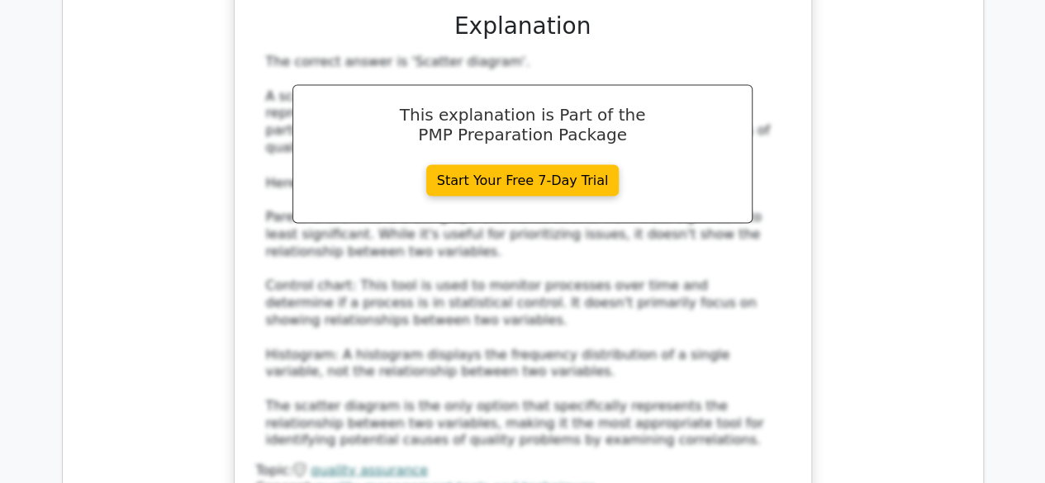
scroll to position [10834, 0]
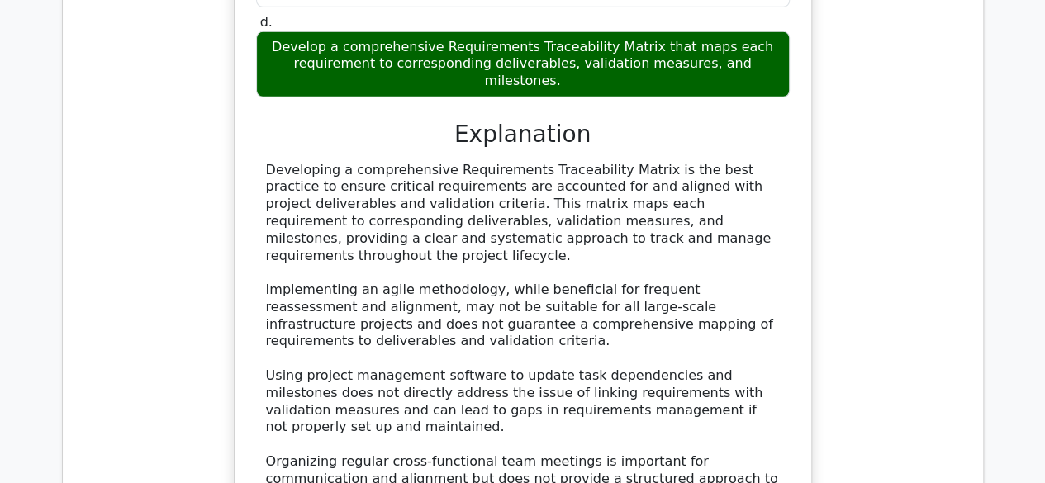
scroll to position [11993, 0]
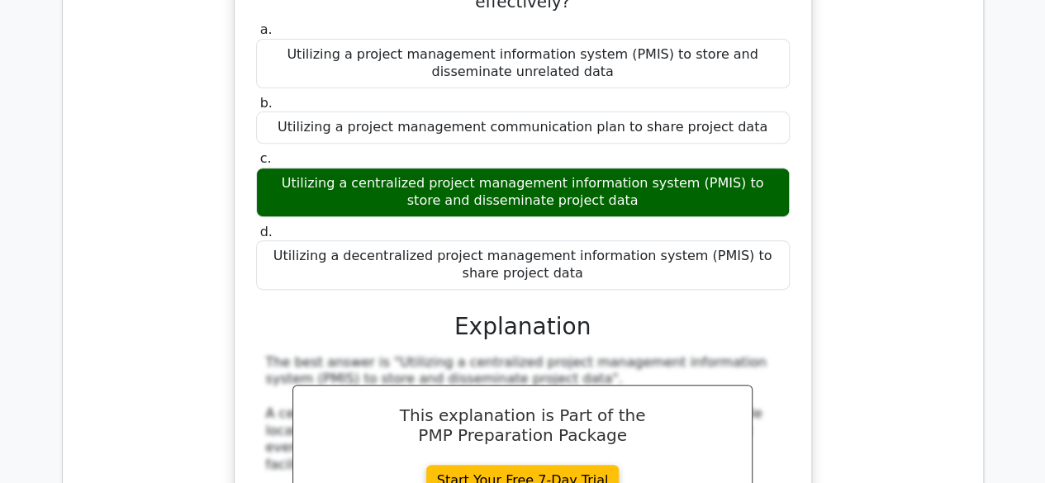
scroll to position [12787, 0]
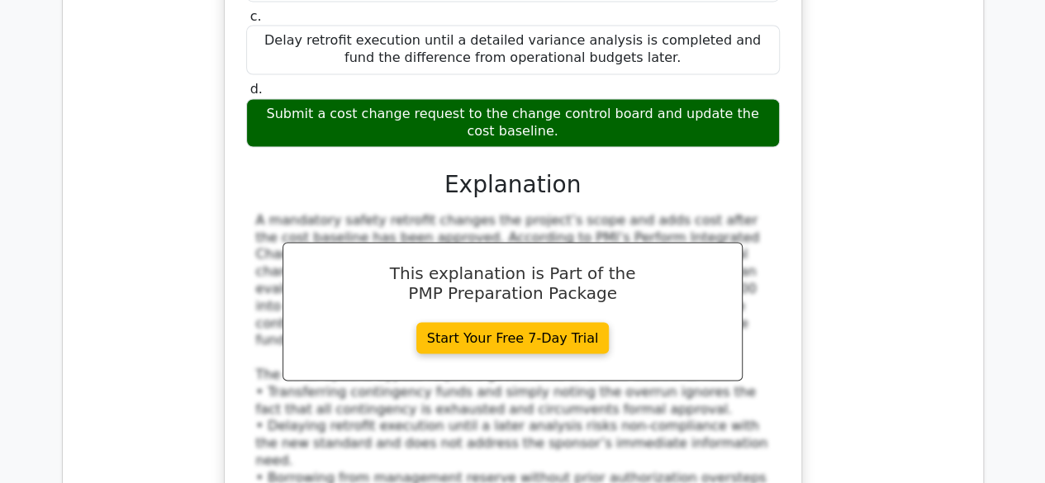
scroll to position [13932, 0]
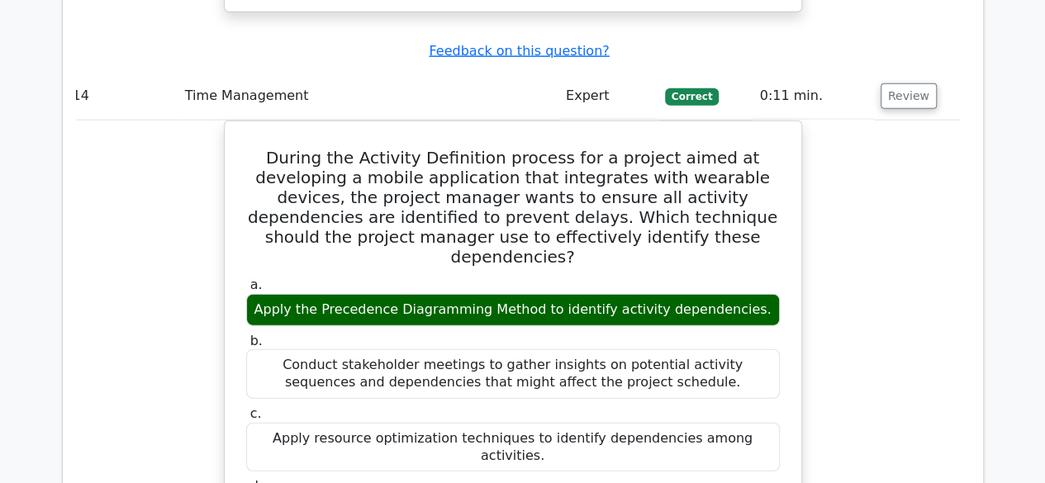
scroll to position [14538, 0]
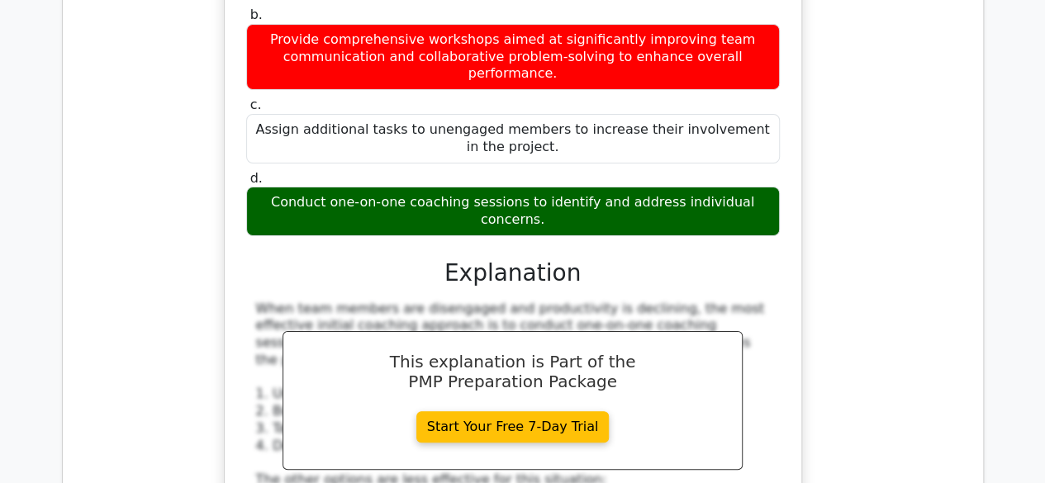
scroll to position [15647, 0]
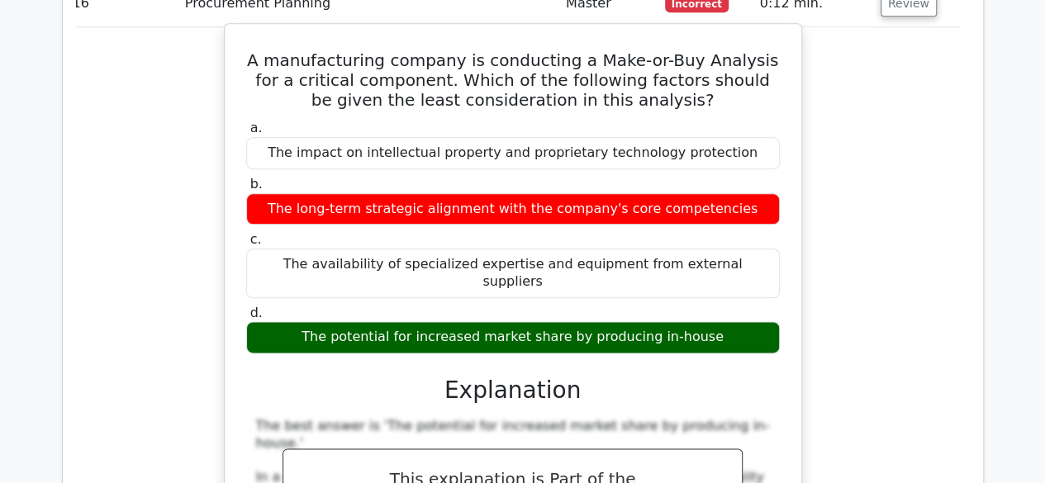
scroll to position [16557, 0]
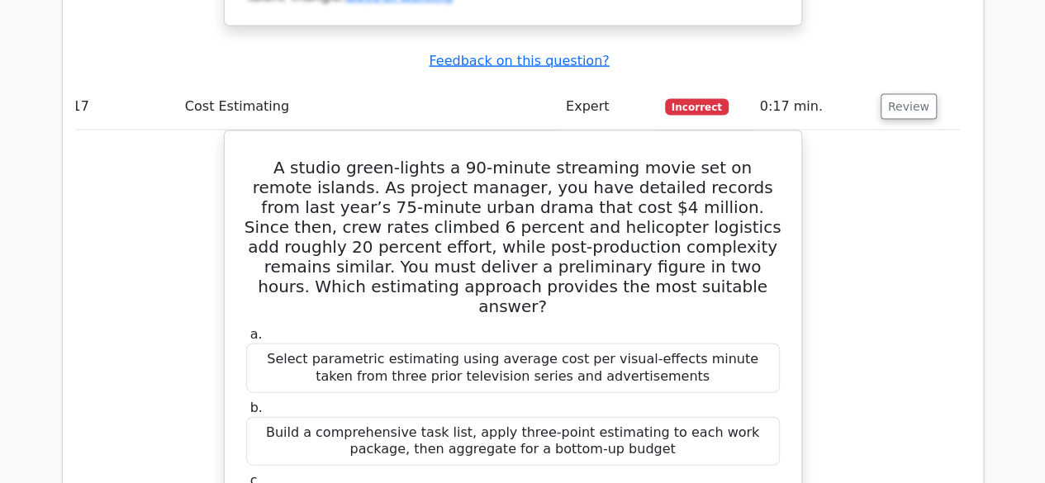
scroll to position [17449, 0]
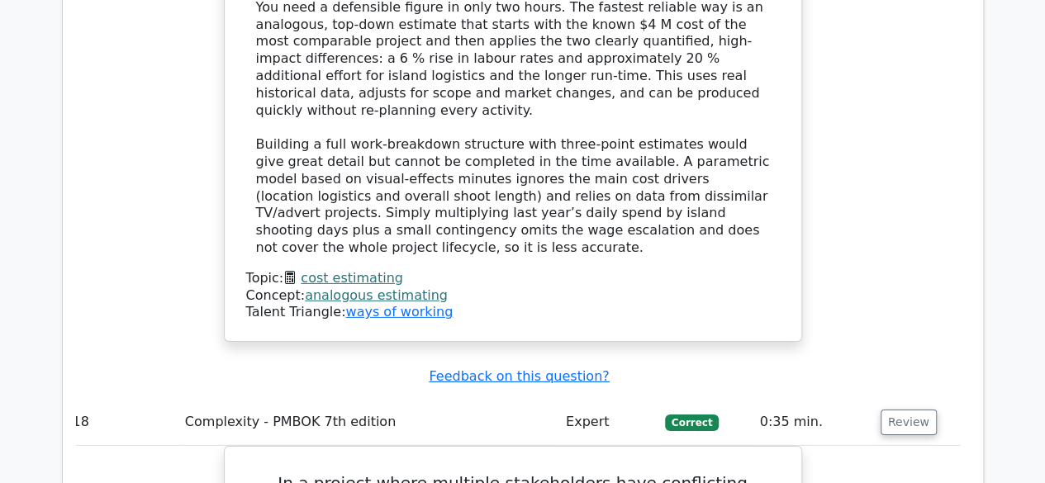
scroll to position [18518, 0]
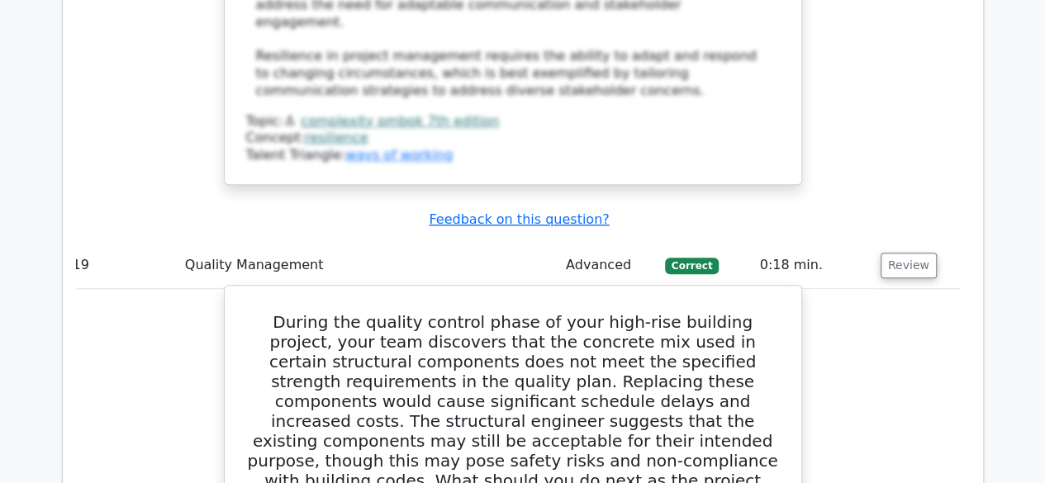
scroll to position [19333, 0]
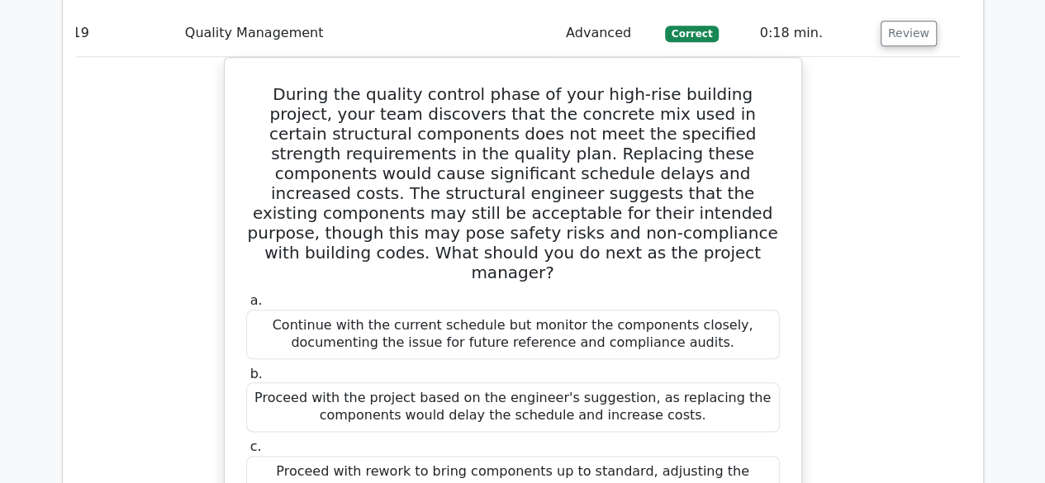
scroll to position [19587, 0]
